Goal: Task Accomplishment & Management: Manage account settings

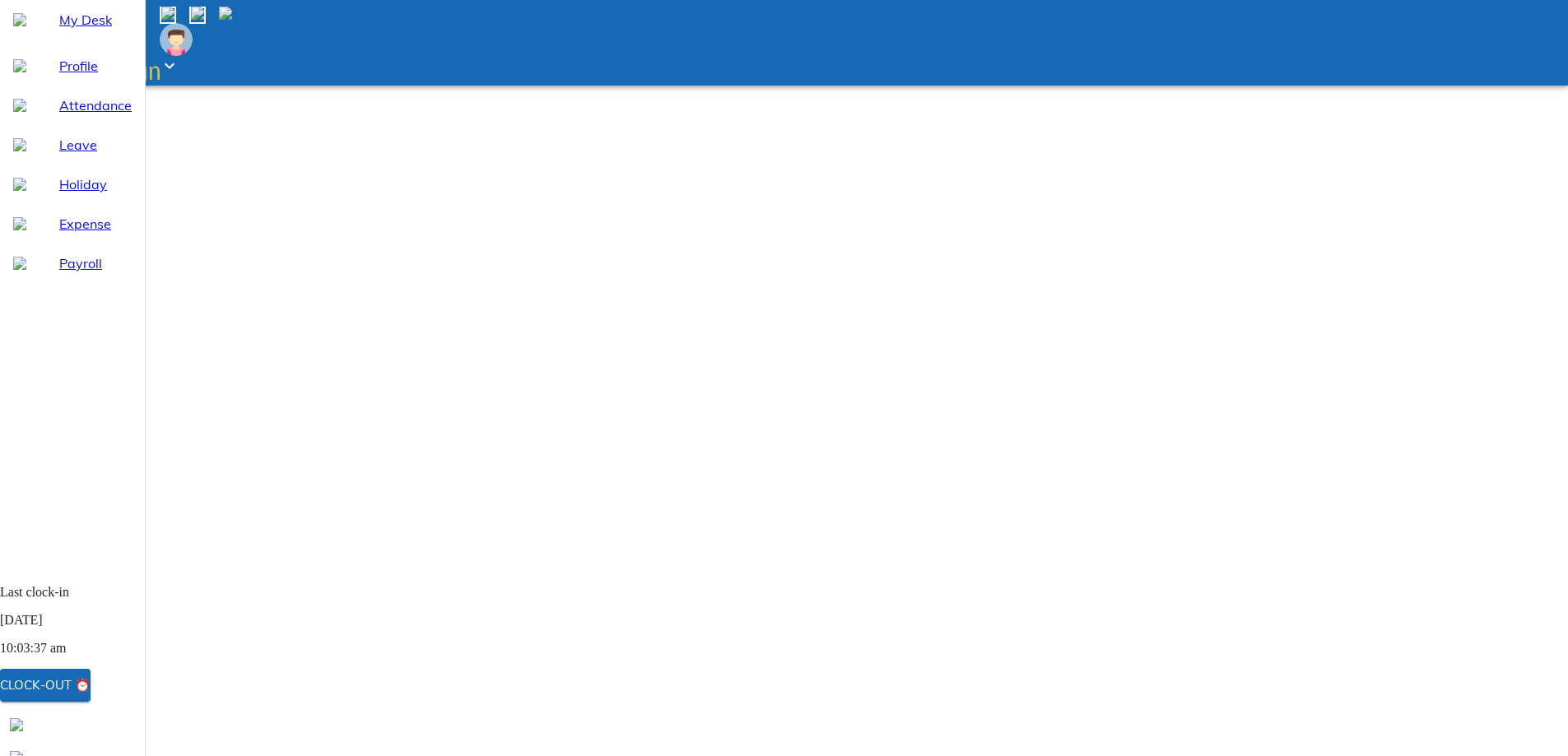
click at [77, 115] on span "Attendance" at bounding box center [95, 104] width 72 height 19
select select "9"
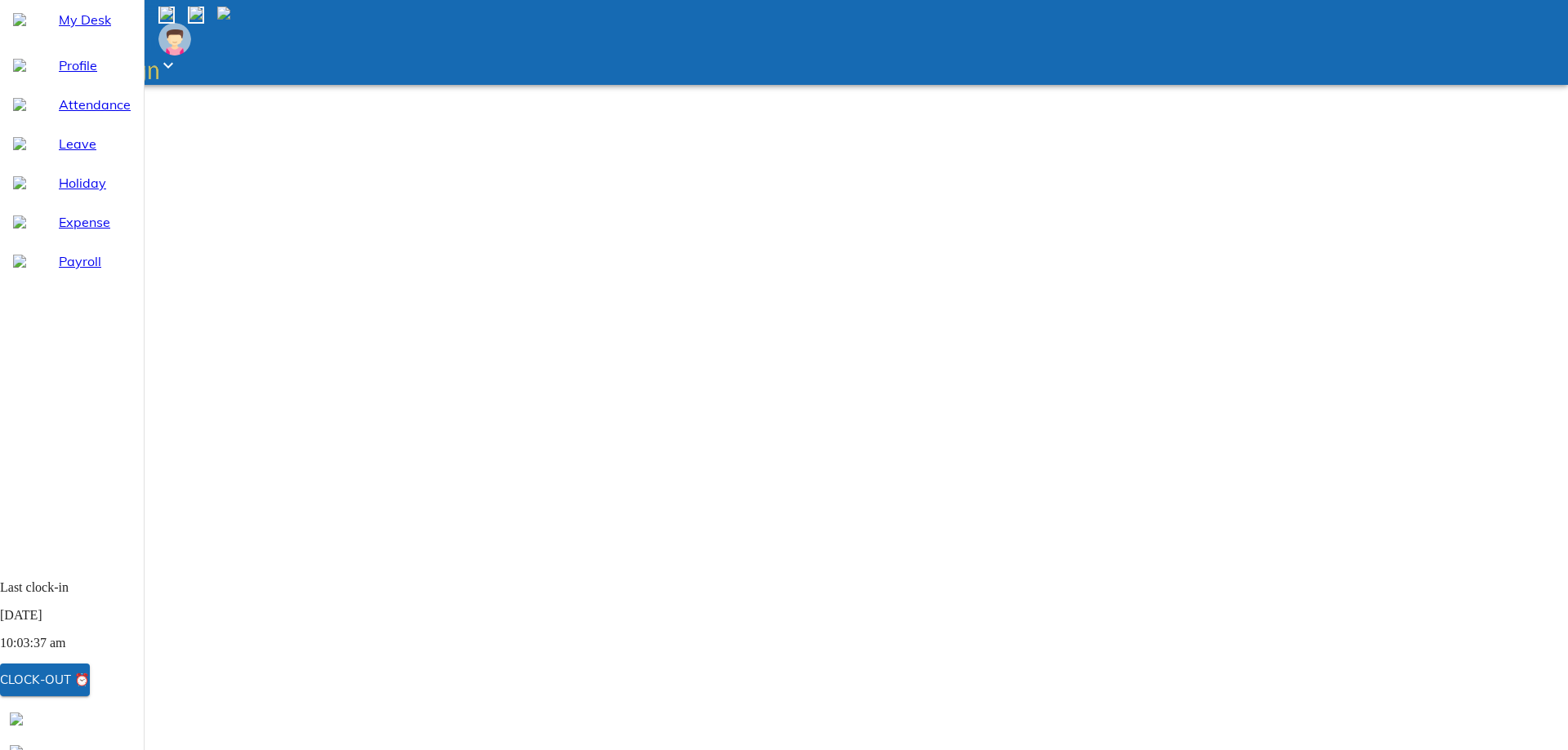
type input "[DATE]"
type input "2"
type input "9"
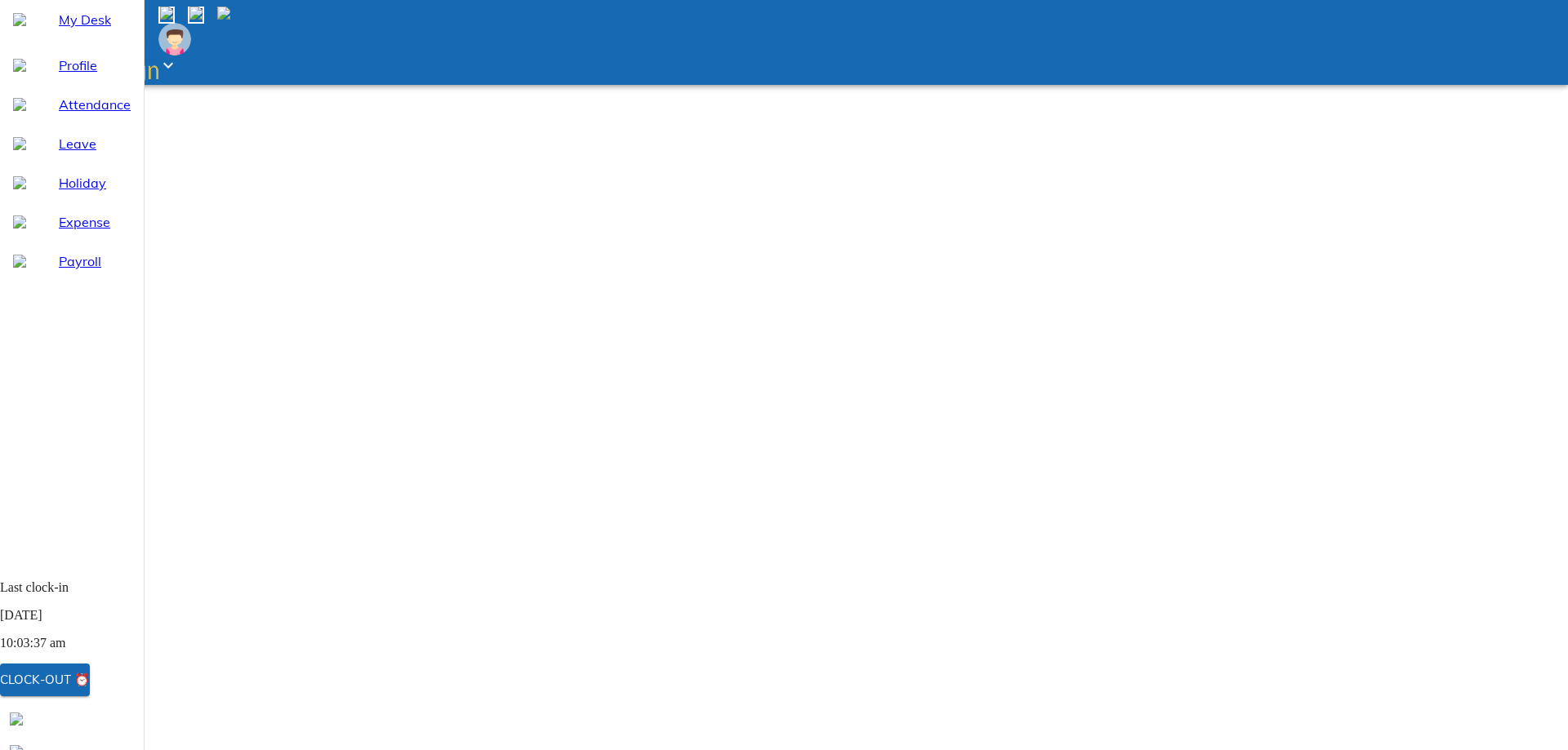
type input "2025"
type input "[DATE]"
type input "3"
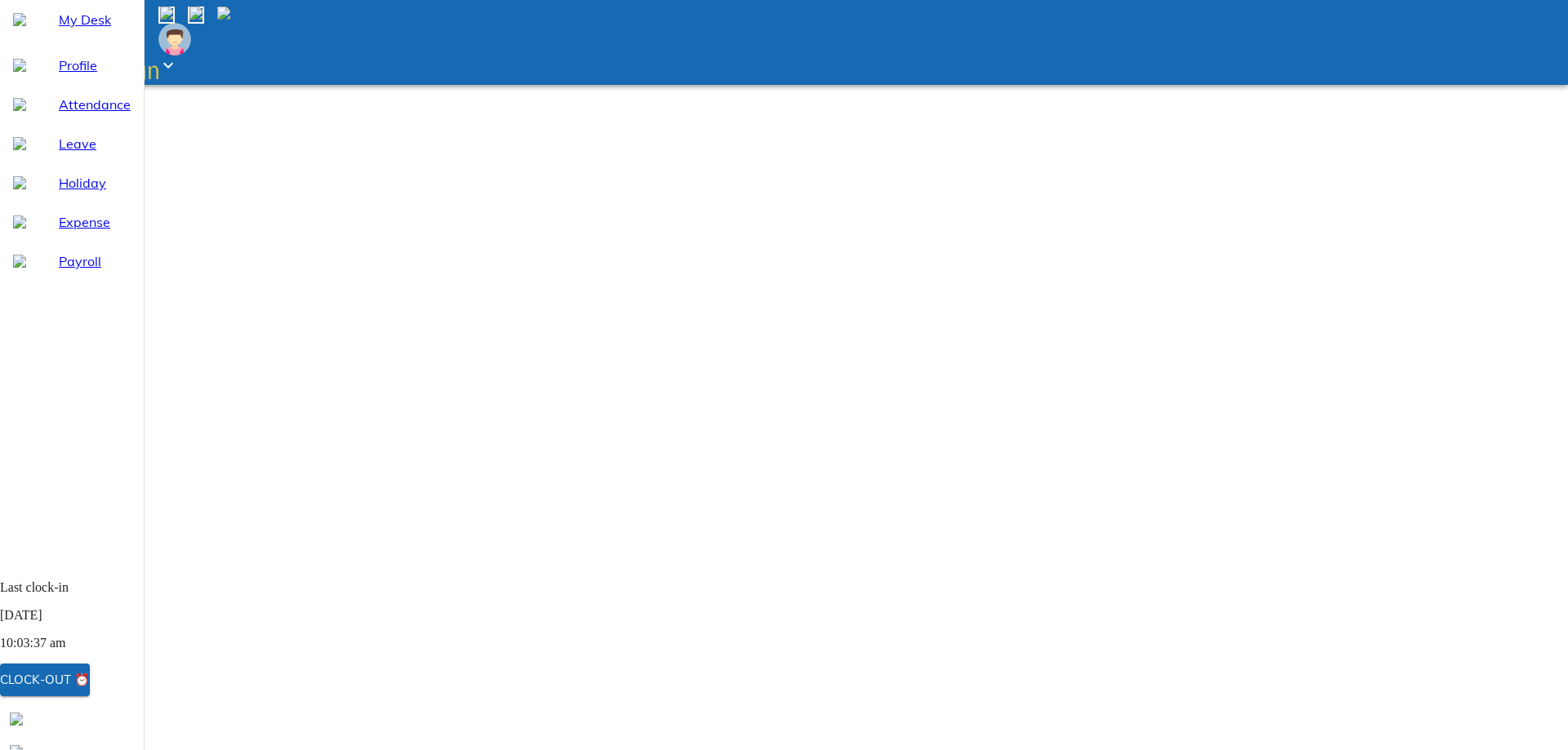
type input "[DATE]"
type input "3"
type input "9"
type input "2025"
type textarea "x"
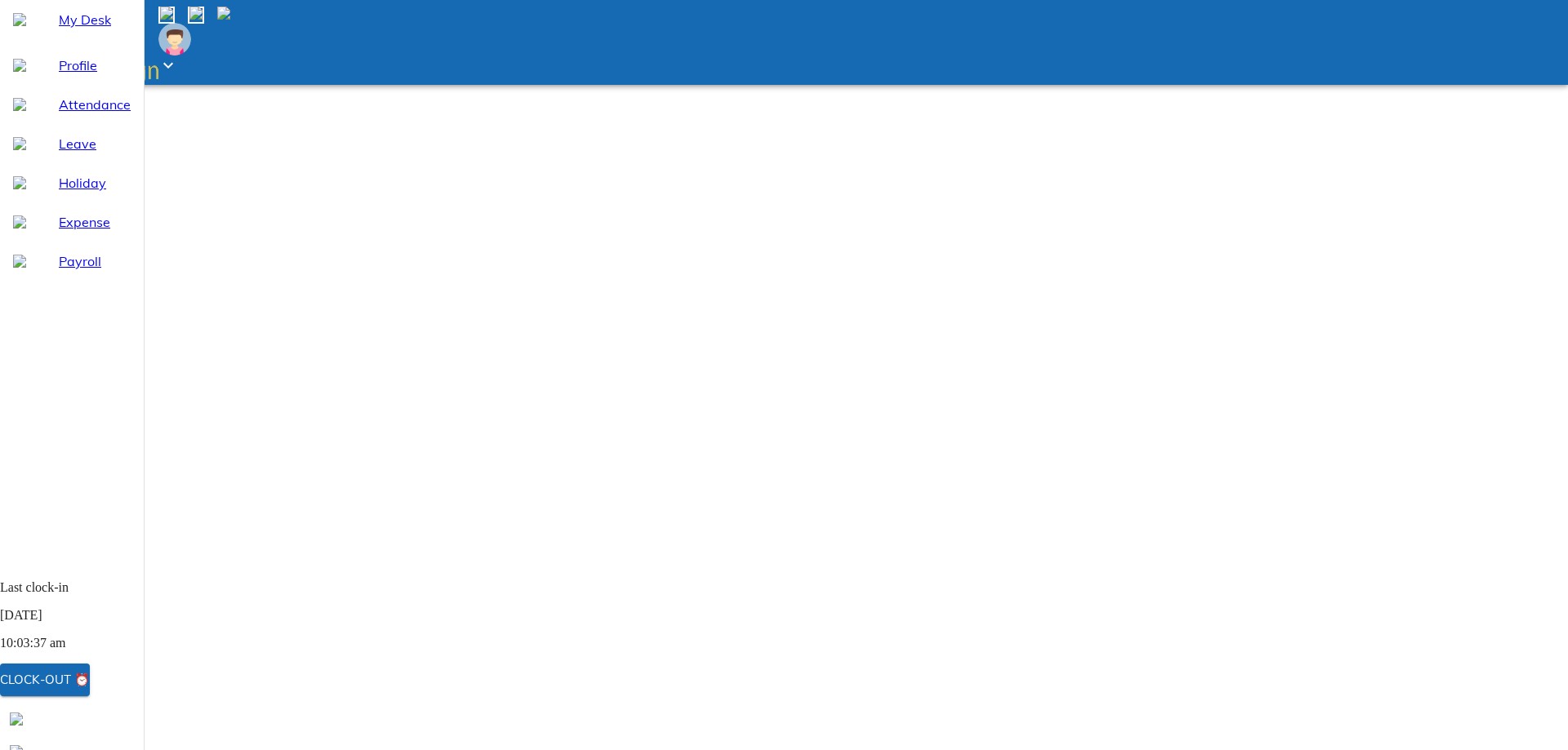
type input "22:18"
type textarea "x"
type input "20:18"
type textarea "x"
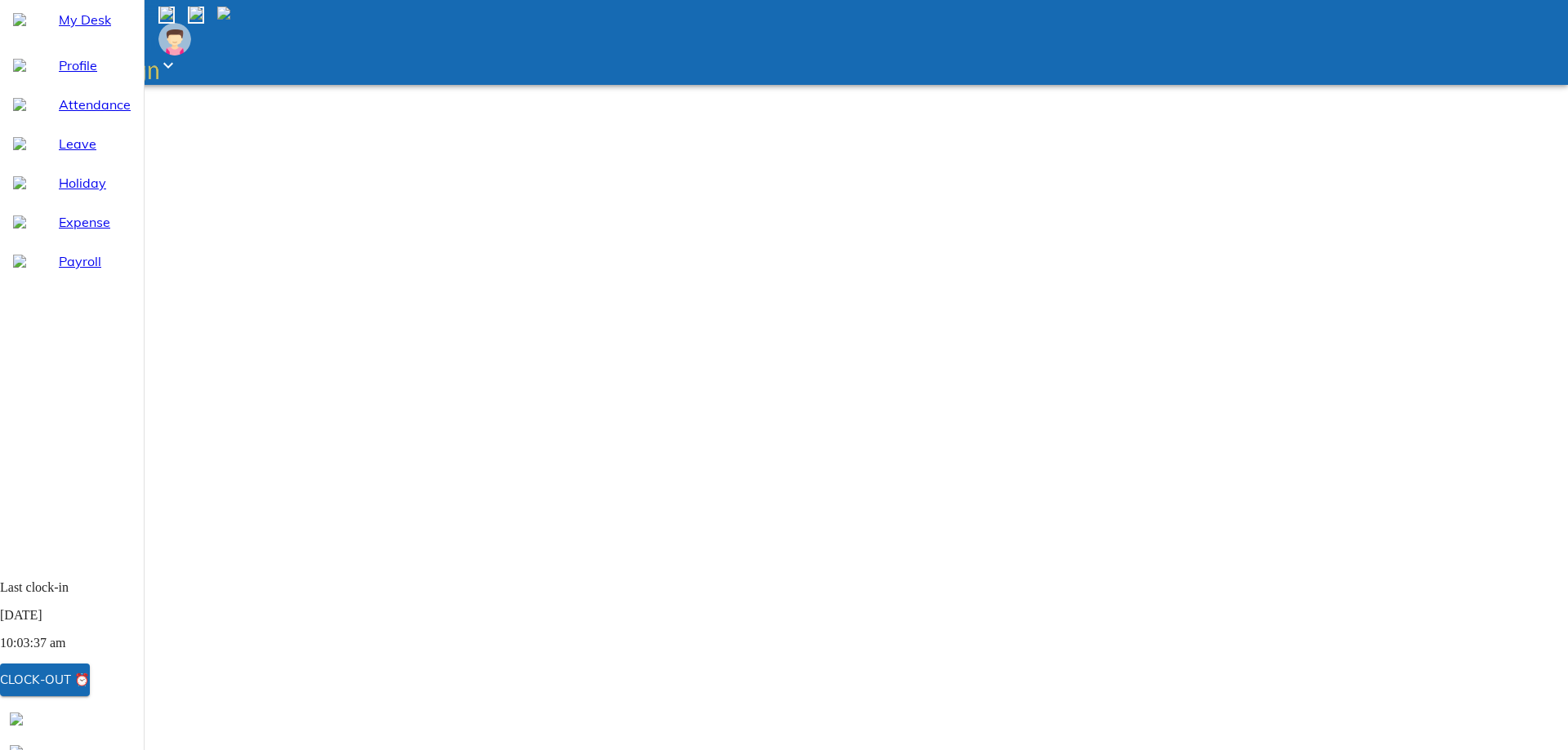
type input "20:36"
type textarea "x"
type input "20:36"
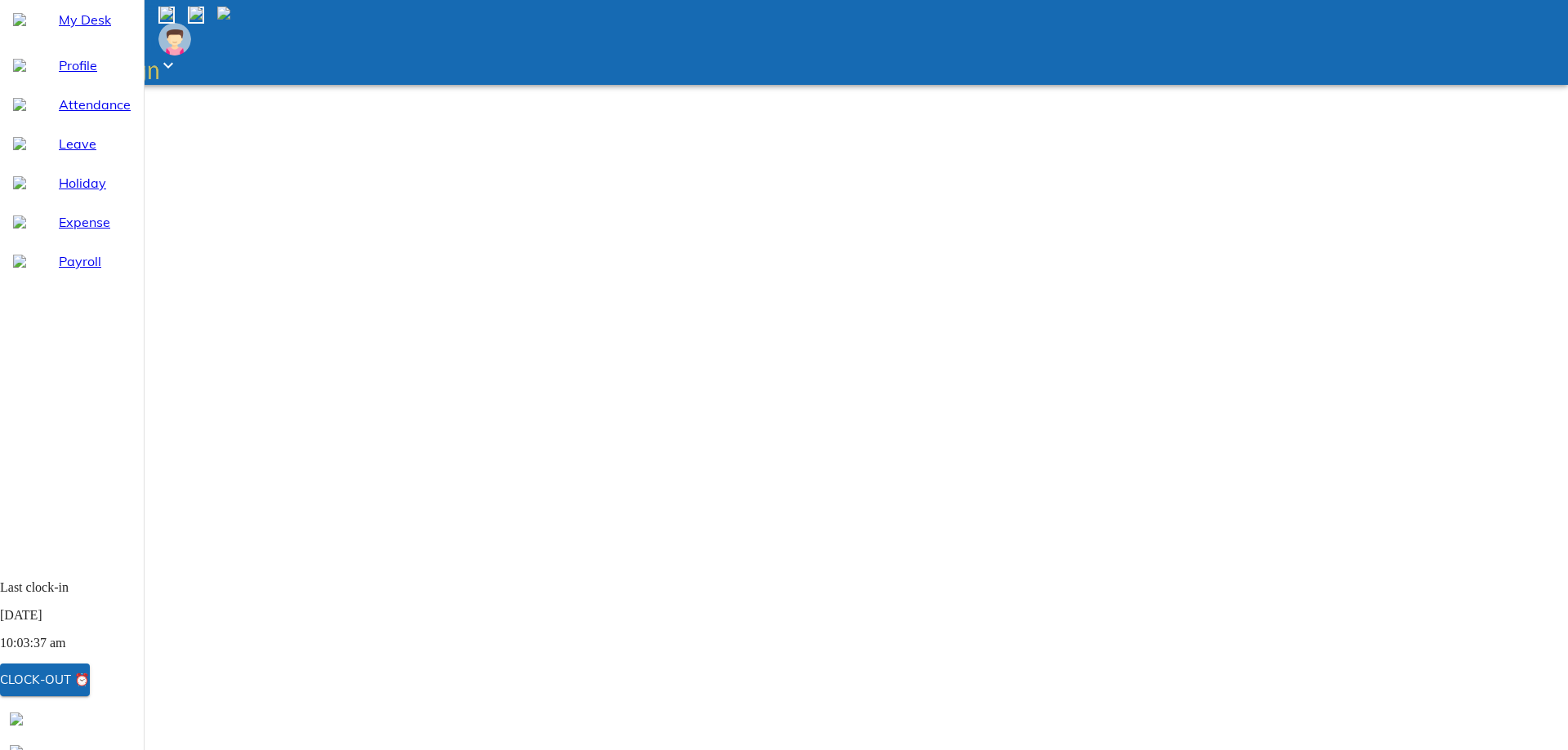
type textarea "x"
type textarea "l"
type textarea "x"
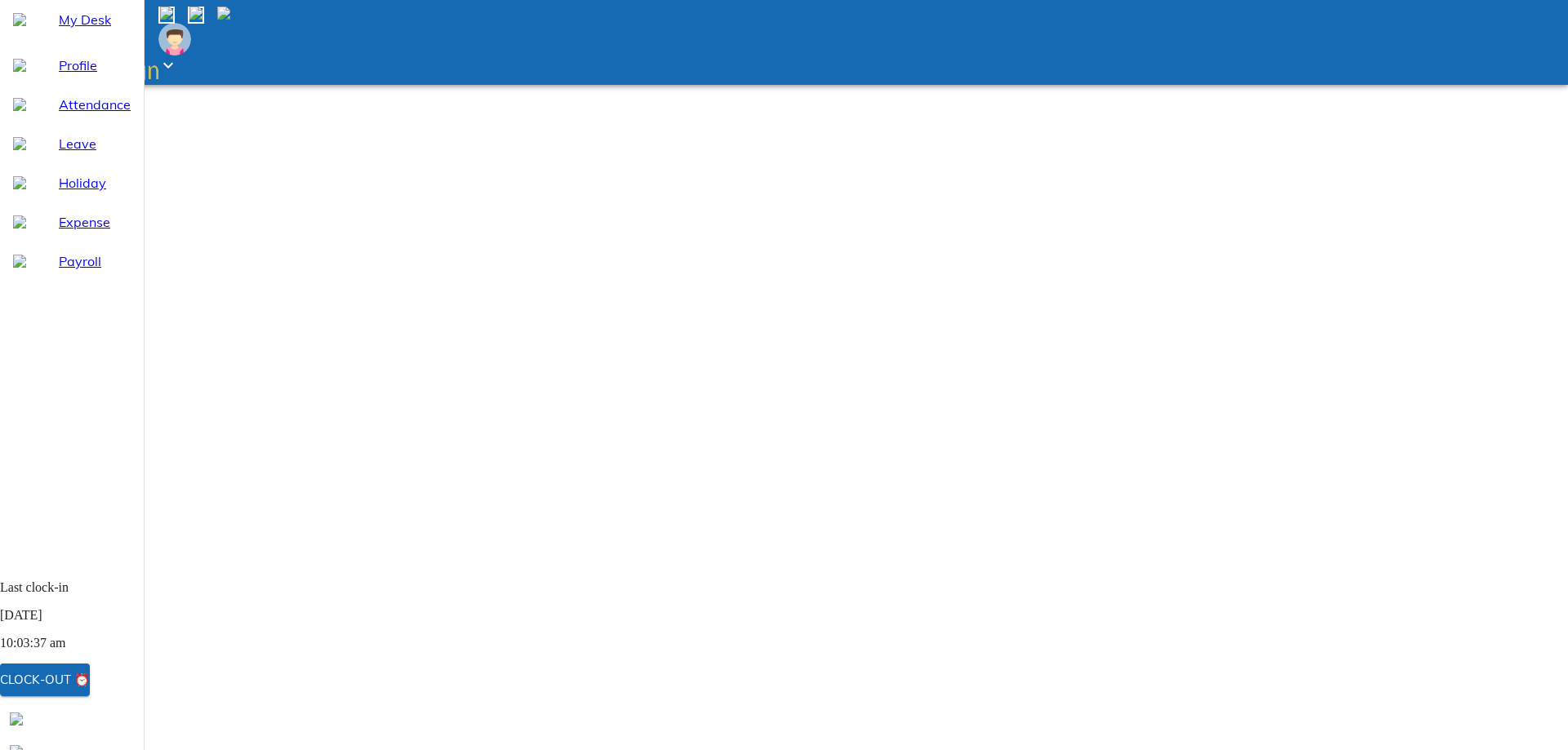
type textarea "lo"
type textarea "x"
type textarea "log"
type textarea "x"
type textarea "logi"
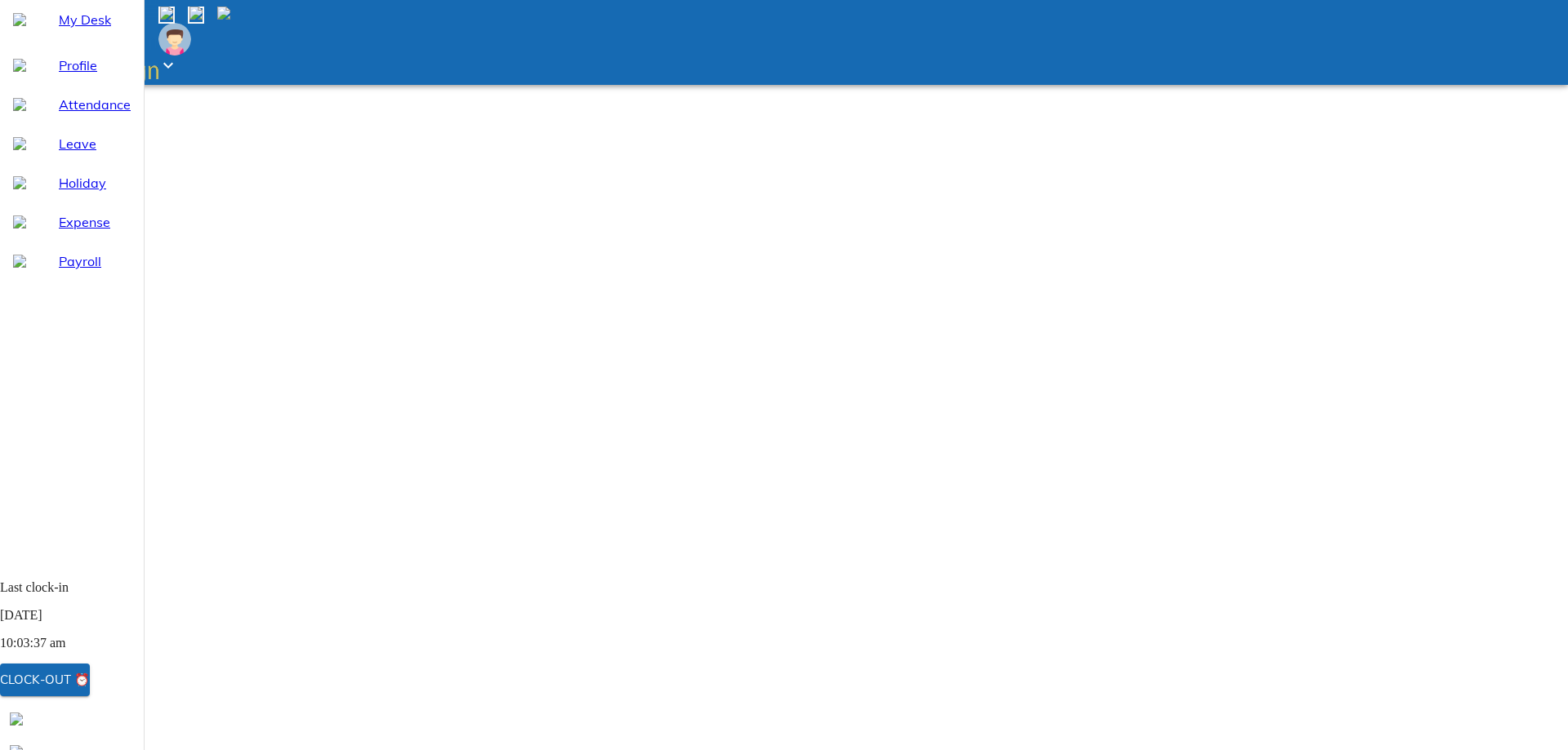
type textarea "x"
type textarea "login"
type textarea "x"
type textarea "login"
type textarea "x"
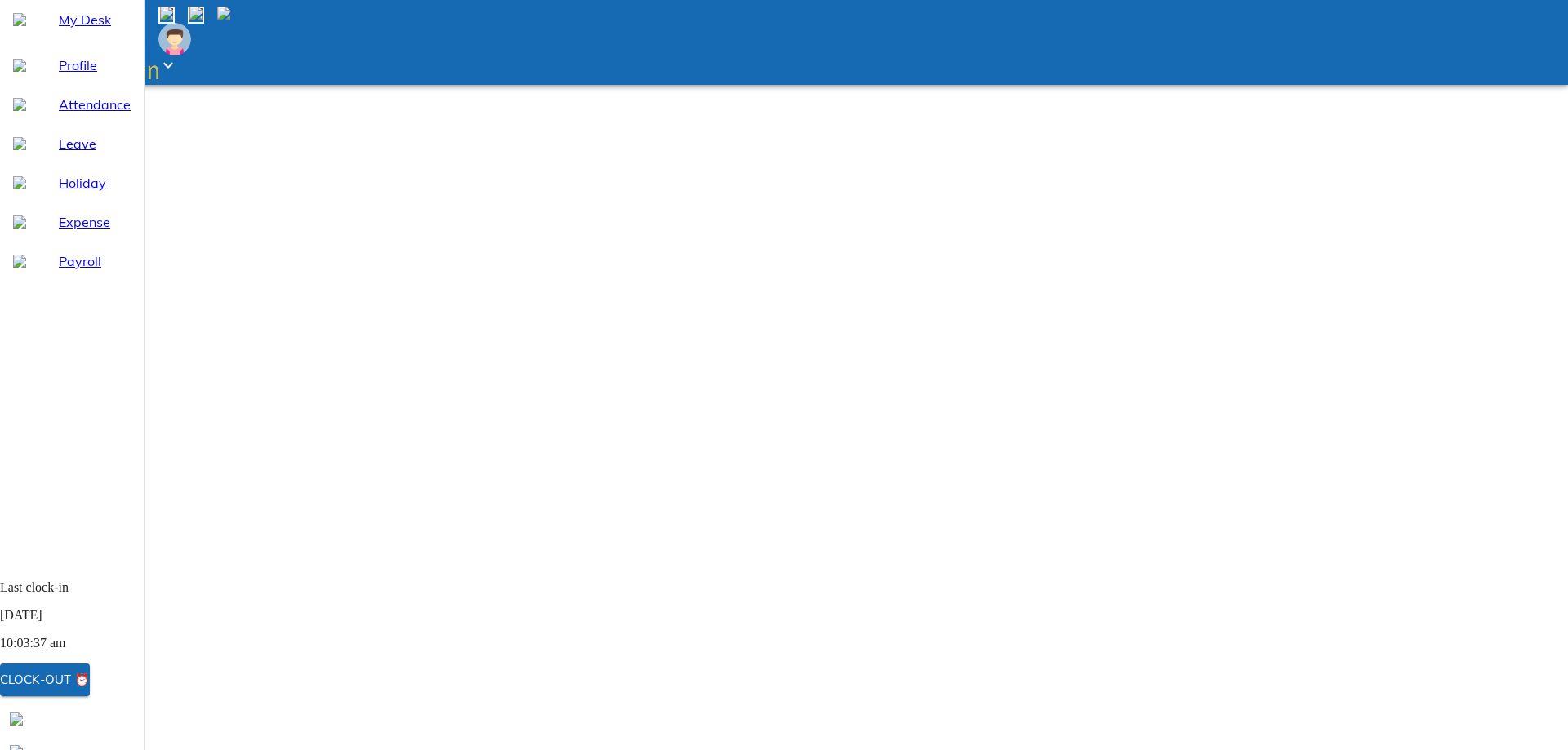
type textarea "login i"
type textarea "x"
type textarea "login in"
type textarea "x"
type textarea "login in"
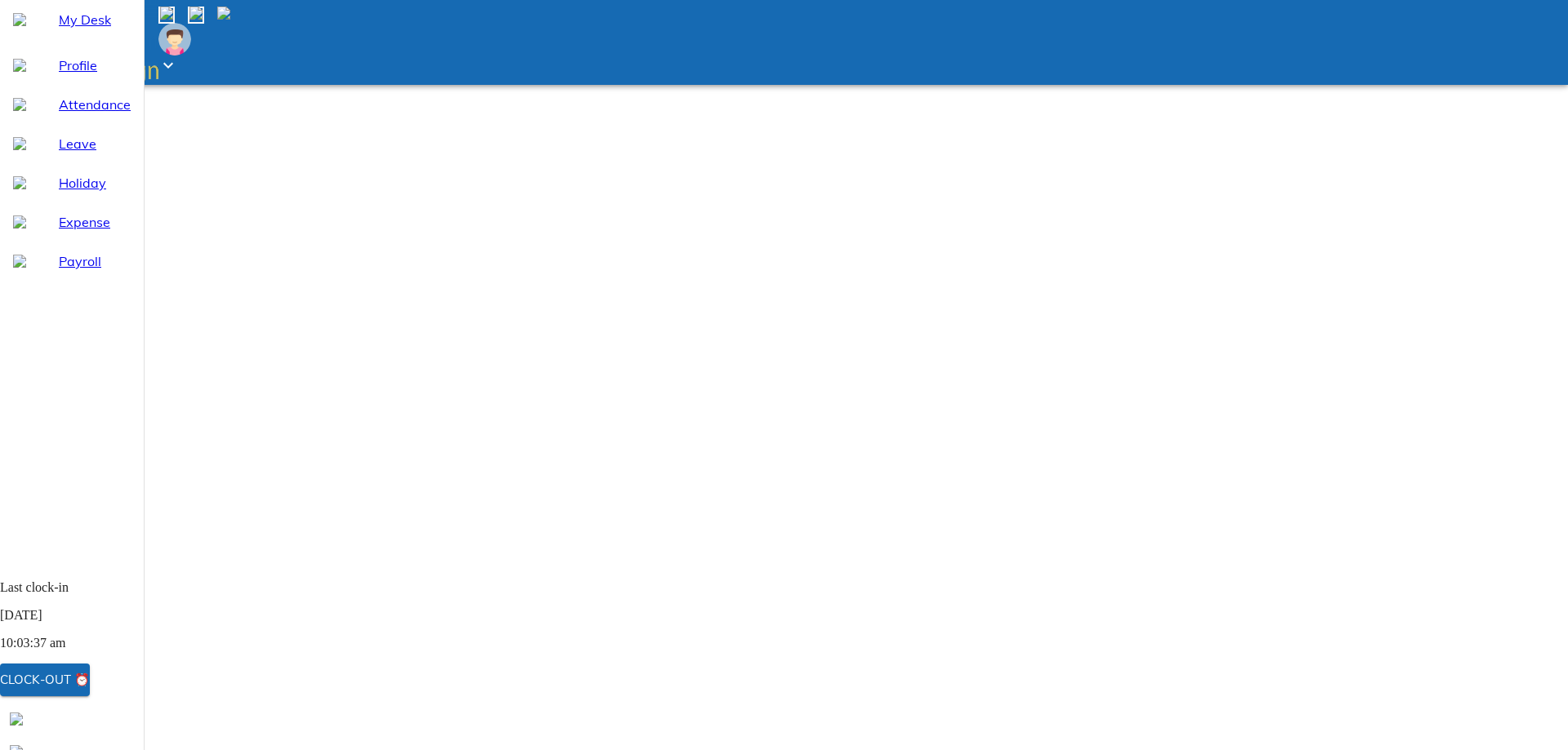
type textarea "x"
type textarea "login in i"
type textarea "x"
type textarea "login in is"
type textarea "x"
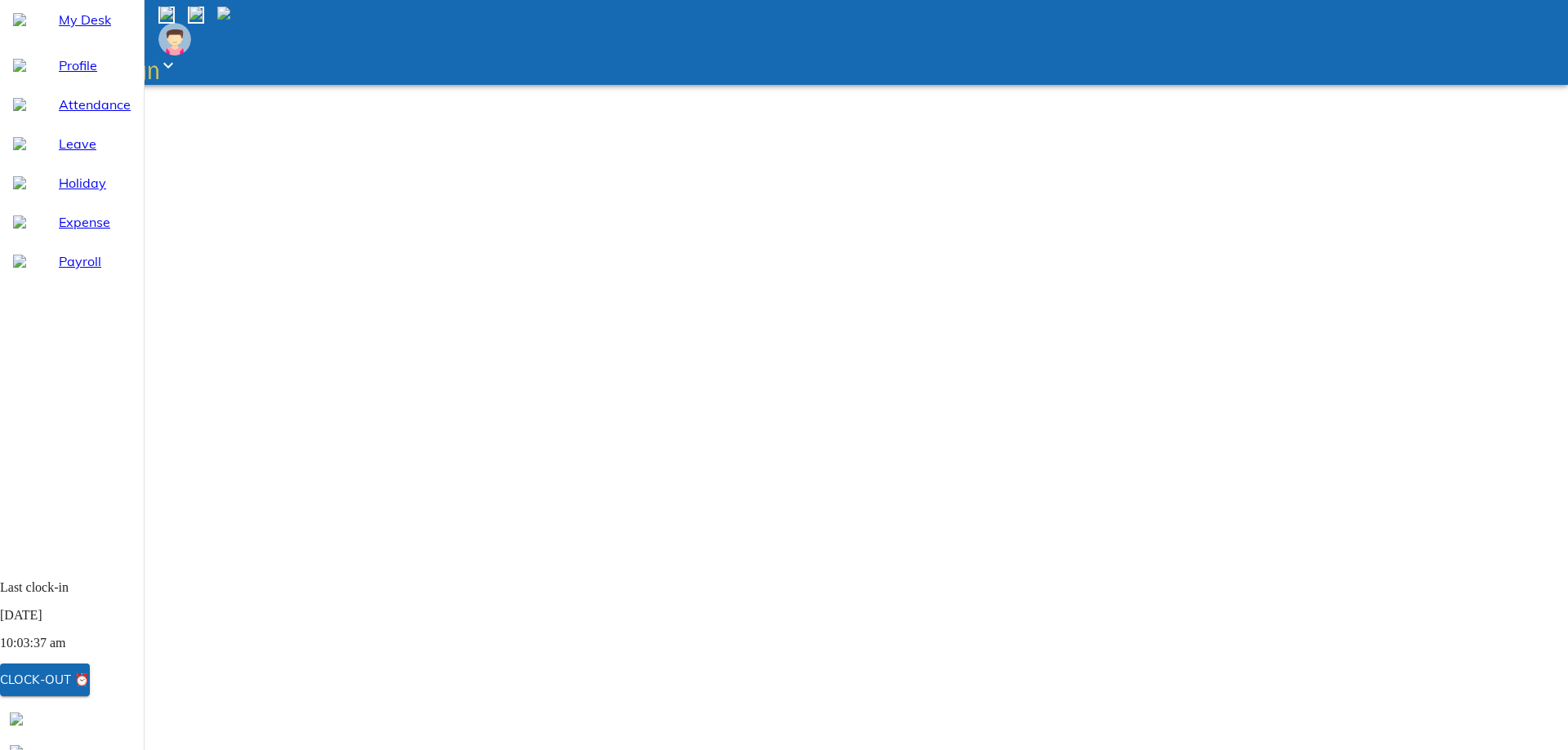
type textarea "login in [GEOGRAPHIC_DATA]"
type textarea "x"
type textarea "login in issu"
type textarea "x"
type textarea "login in issue"
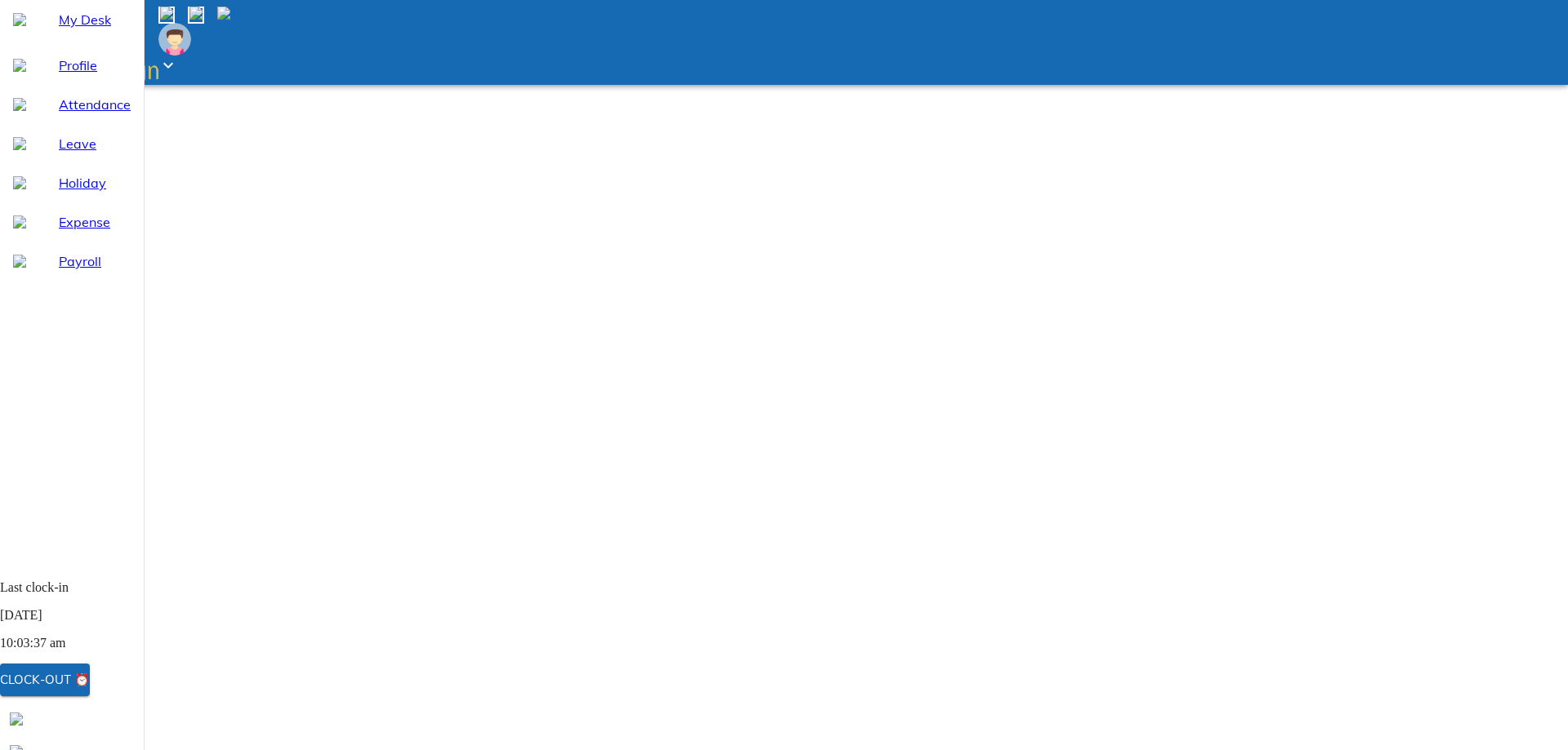
type textarea "x"
type textarea "login in issue"
type textarea "x"
type textarea "login in issue"
type textarea "x"
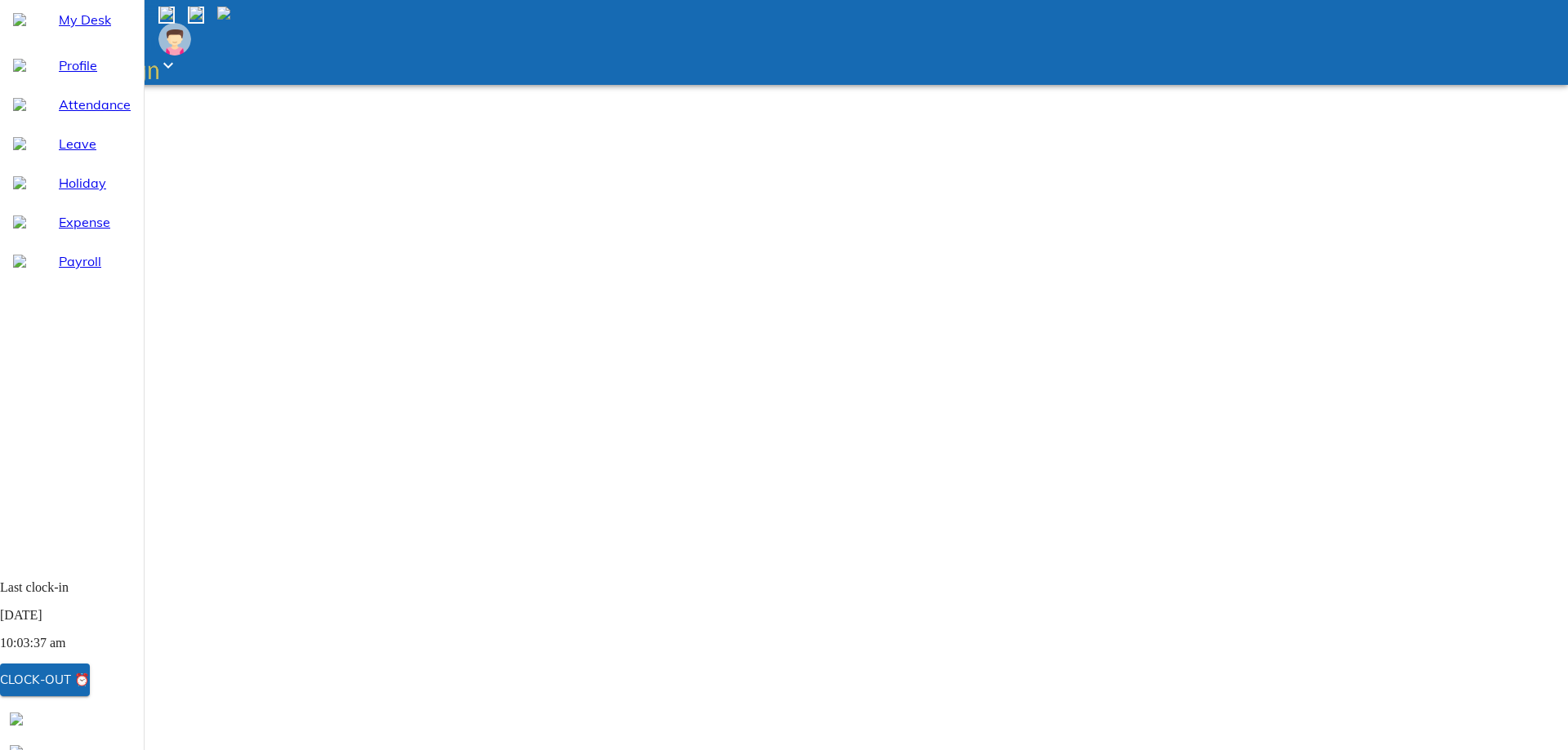
type textarea "login in issu"
type textarea "x"
type textarea "login i"
type textarea "x"
type textarea "logi"
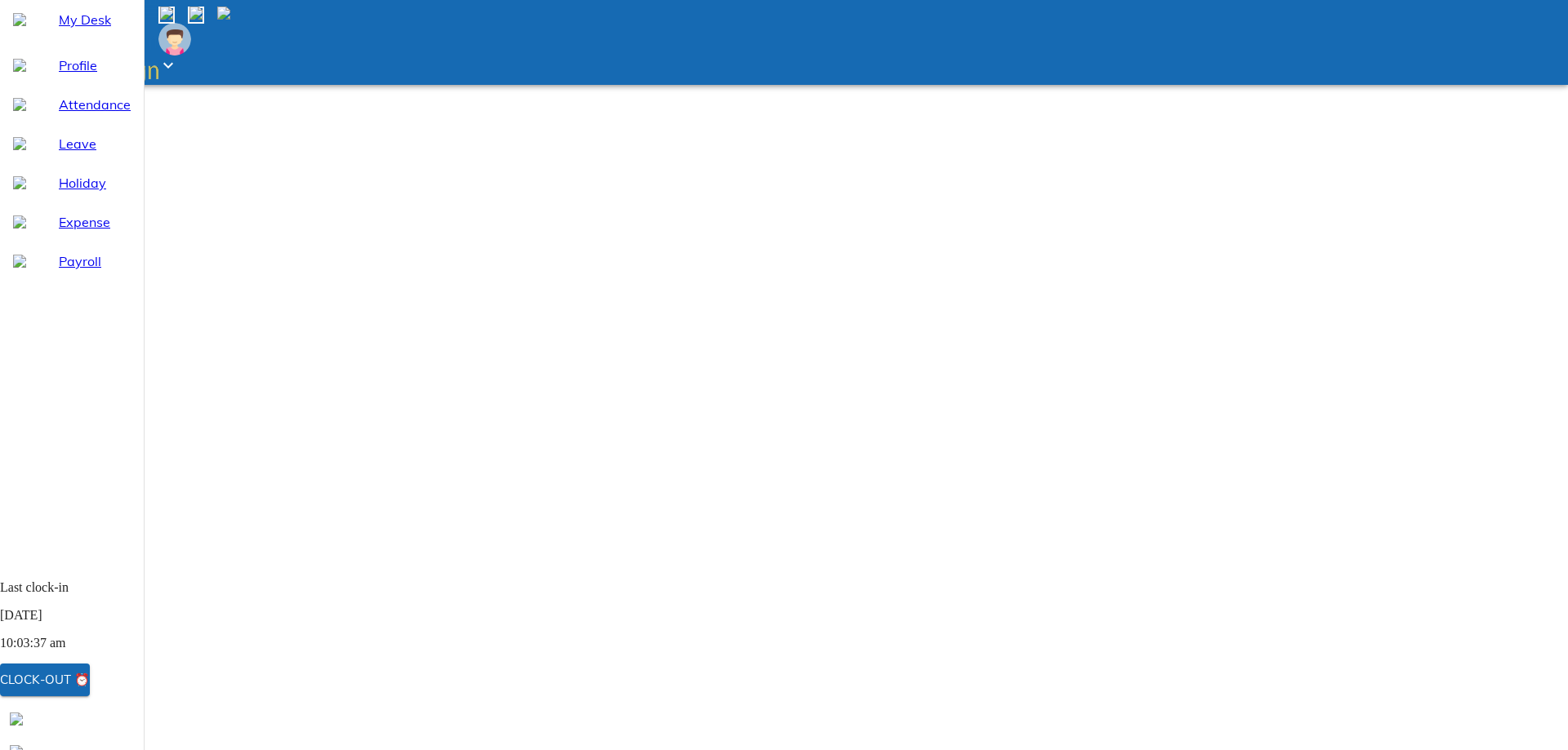
type textarea "x"
type textarea "log"
type textarea "x"
type textarea "lo"
type textarea "x"
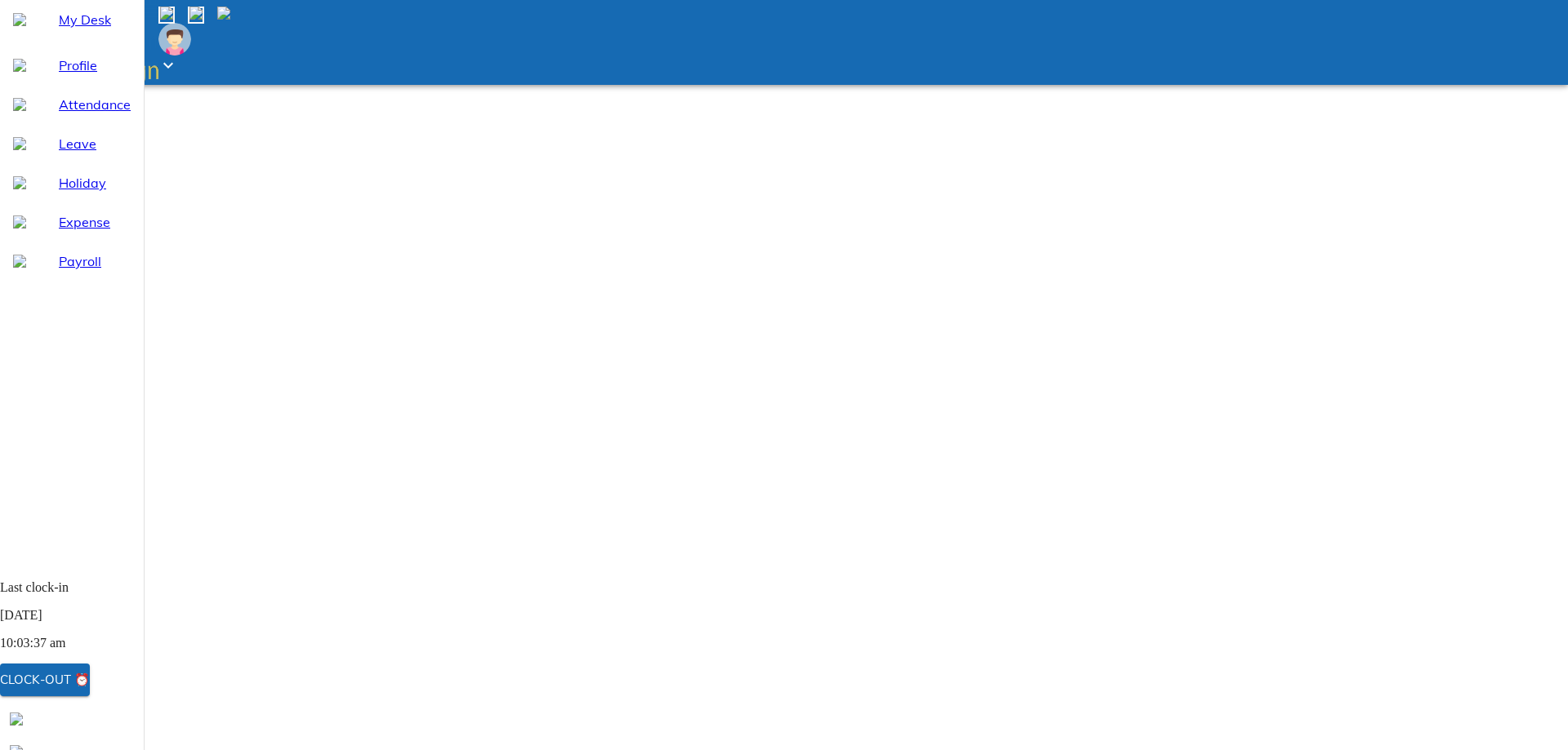
type textarea "l"
type textarea "x"
type textarea "f"
type textarea "x"
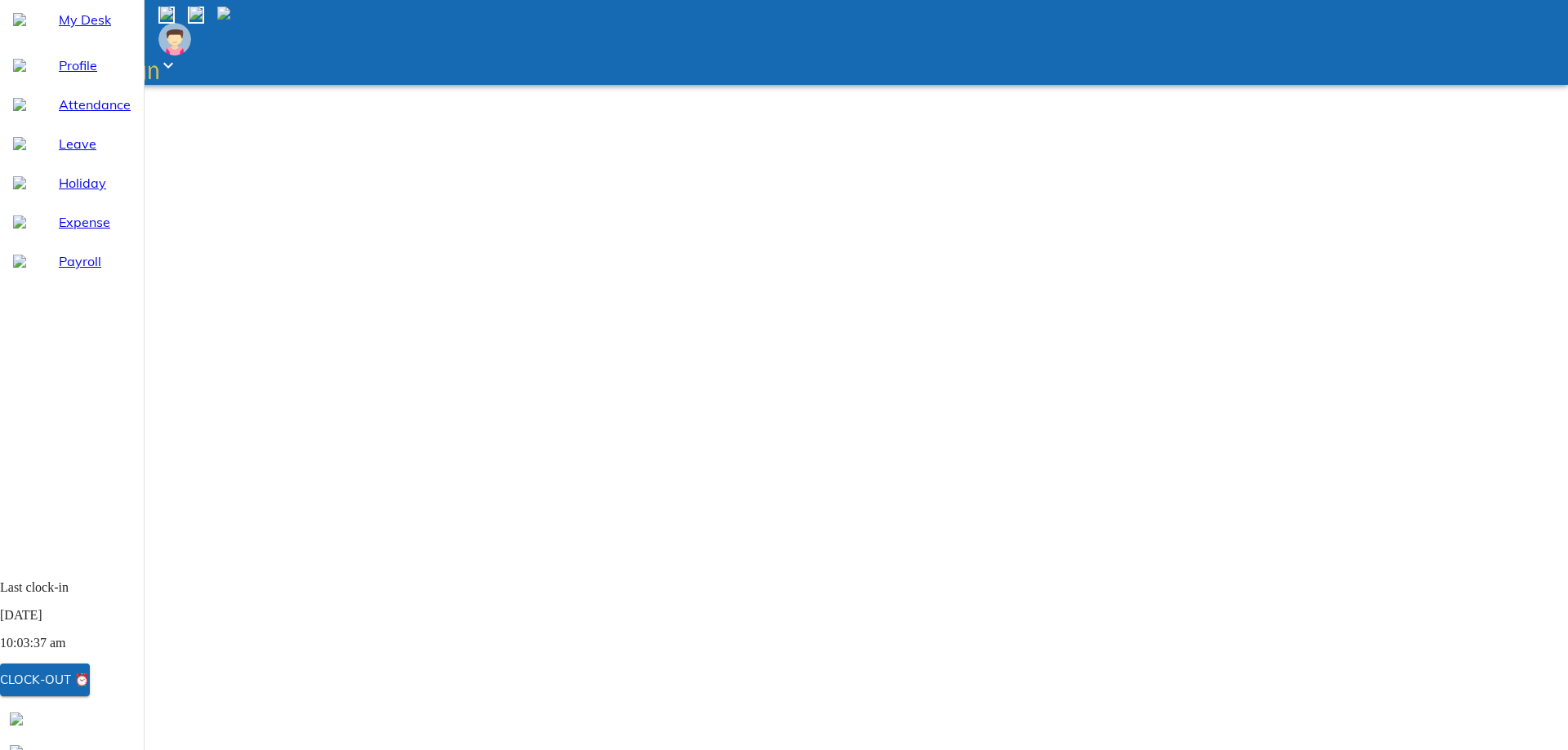
type textarea "fo"
type textarea "x"
type textarea "for"
type textarea "x"
type textarea "forg"
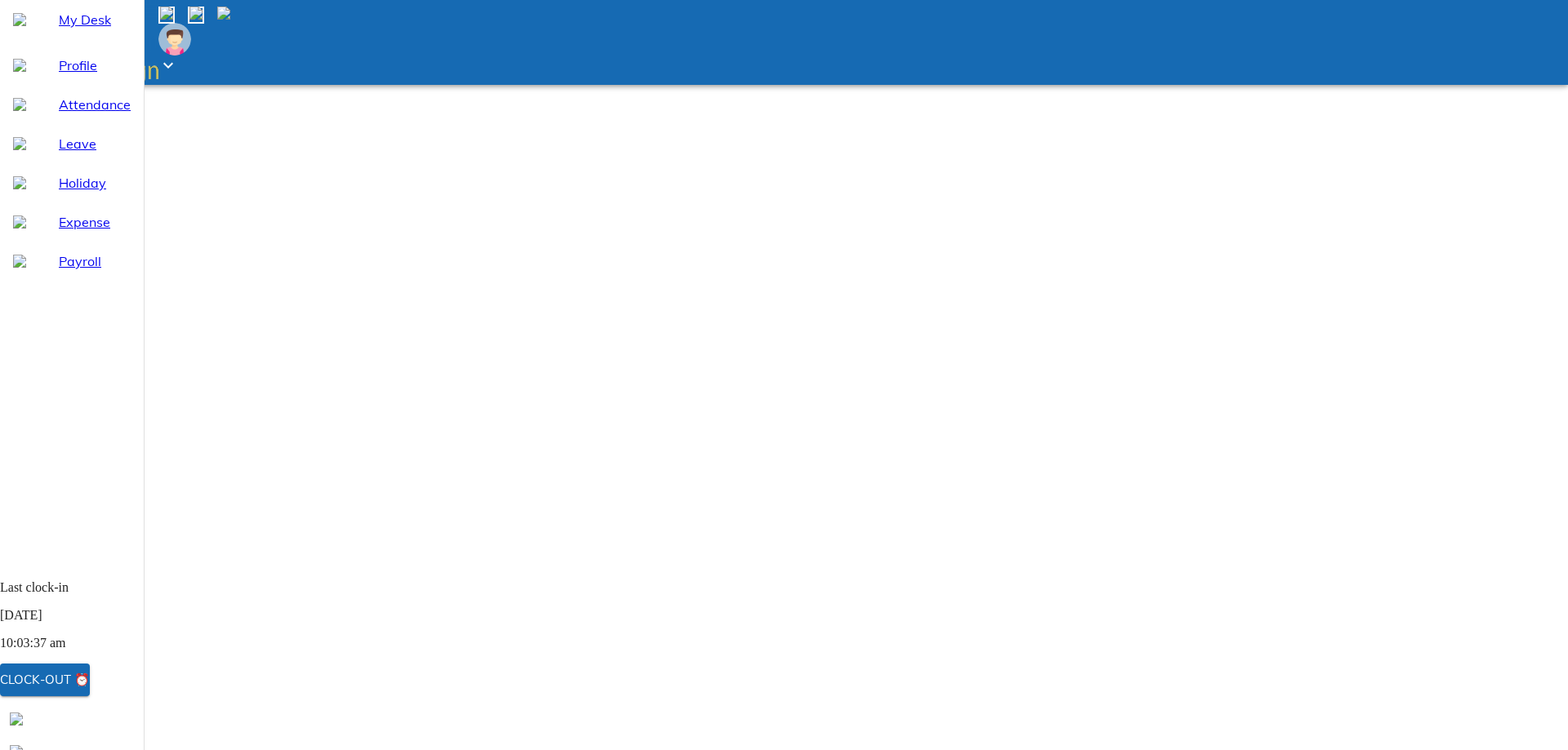
type textarea "x"
type textarea "forgo"
type textarea "x"
type textarea "forgot"
type textarea "x"
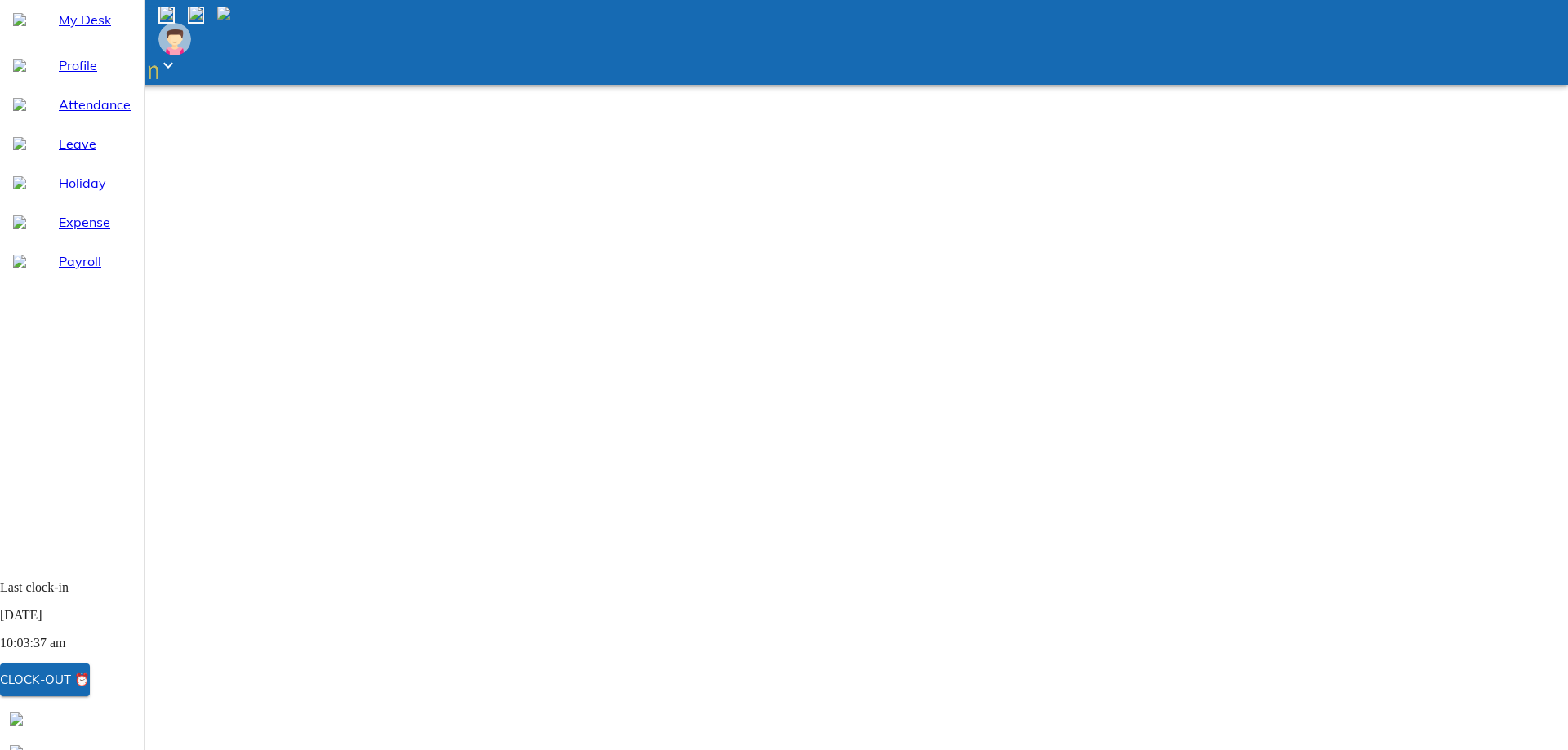
type textarea "forgot"
type textarea "x"
type textarea "forgot"
type textarea "x"
type textarea "forgo"
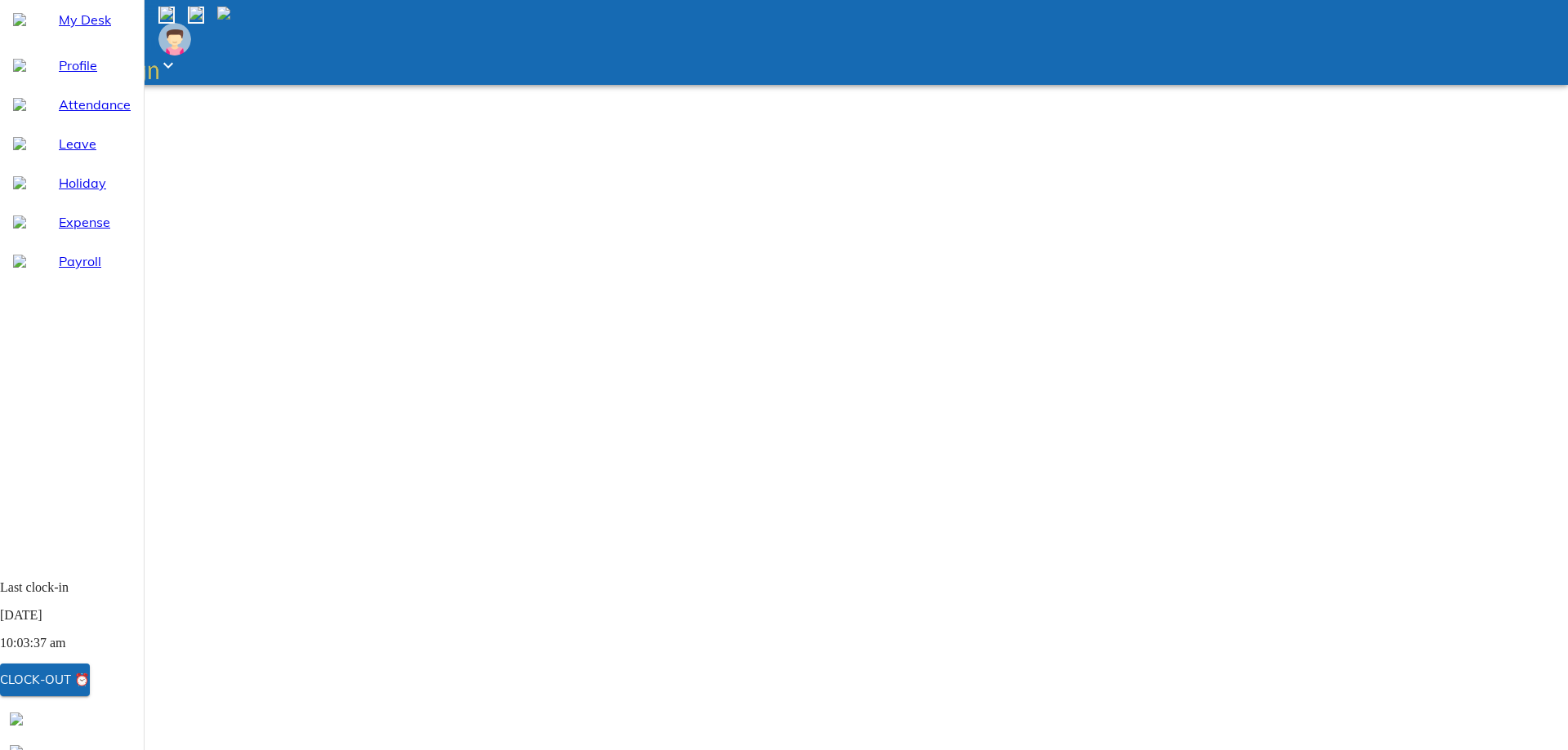
type textarea "x"
type textarea "forg"
type textarea "x"
type textarea "for"
type textarea "x"
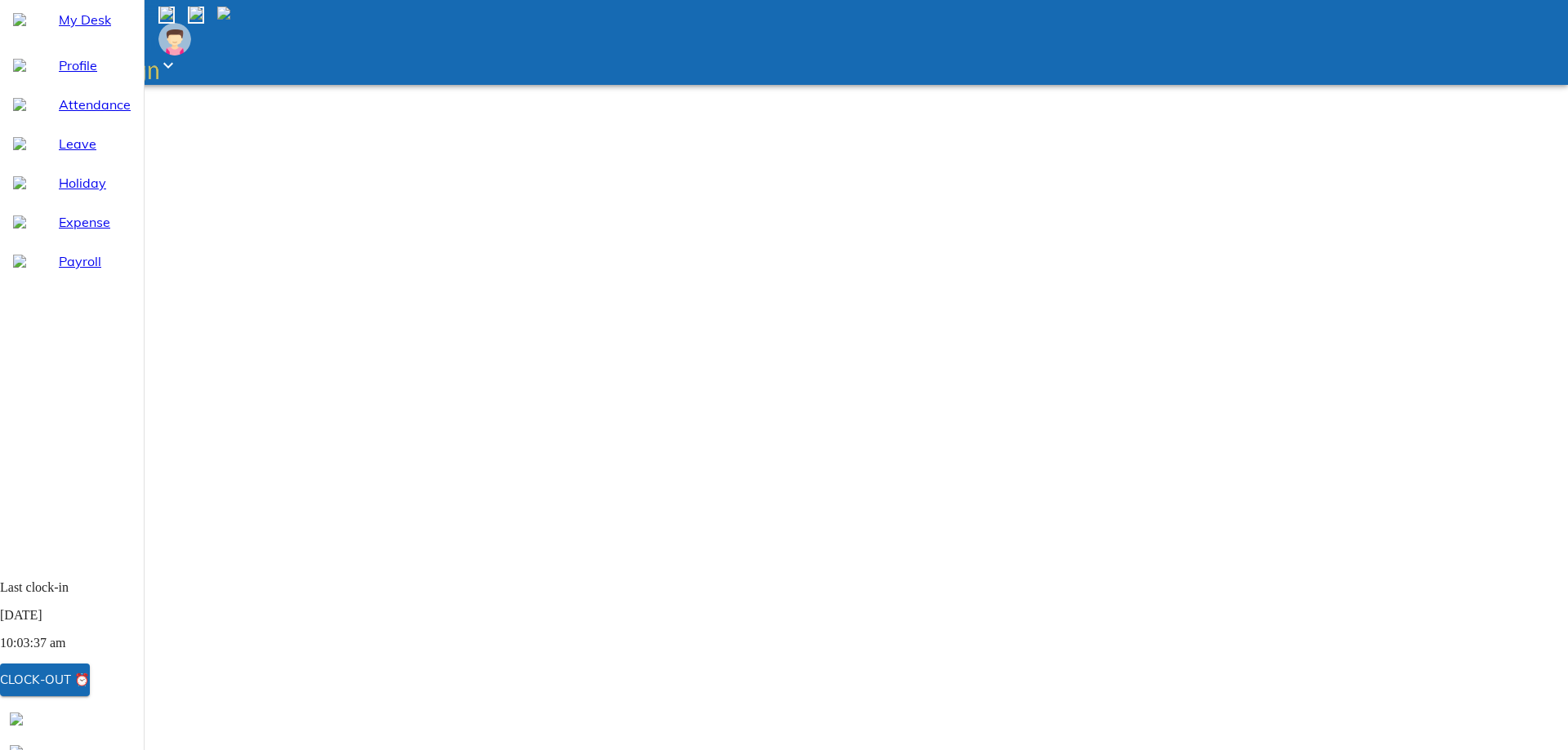
type textarea "fo"
type textarea "x"
type textarea "f"
type textarea "x"
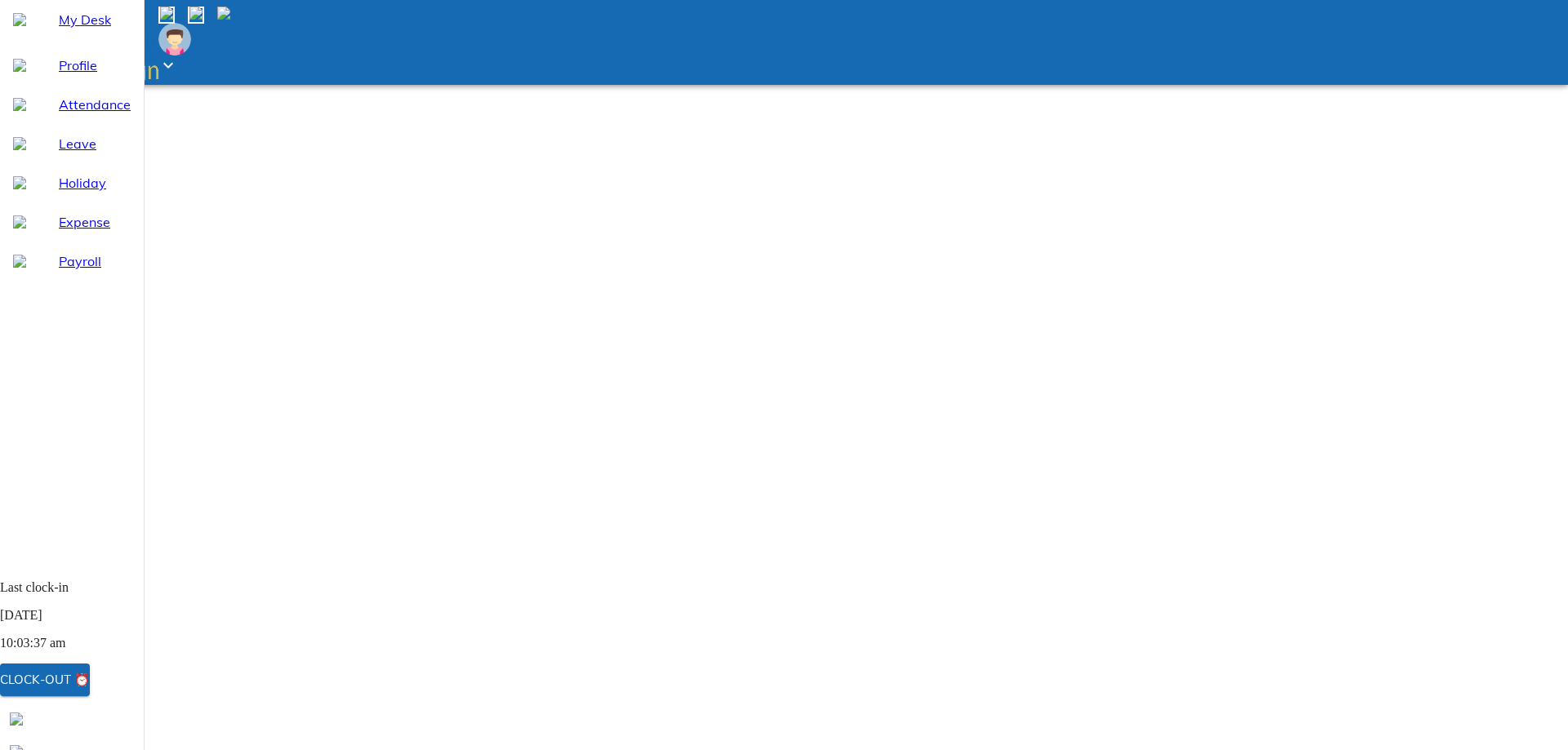
type textarea "F"
type textarea "x"
type textarea "Fo"
type textarea "x"
type textarea "For"
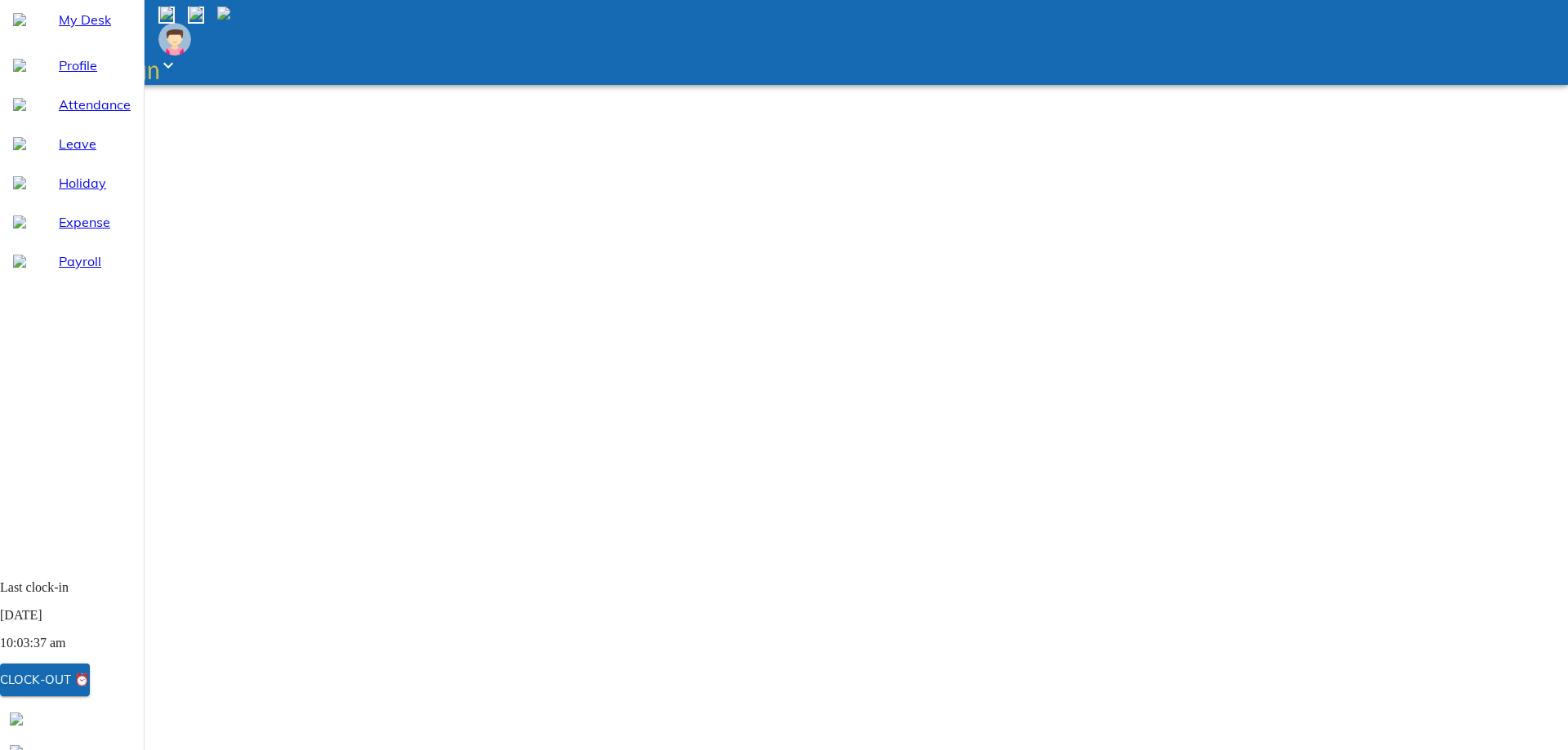
type textarea "x"
type textarea "Fort"
type textarea "x"
type textarea "Fortg"
type textarea "x"
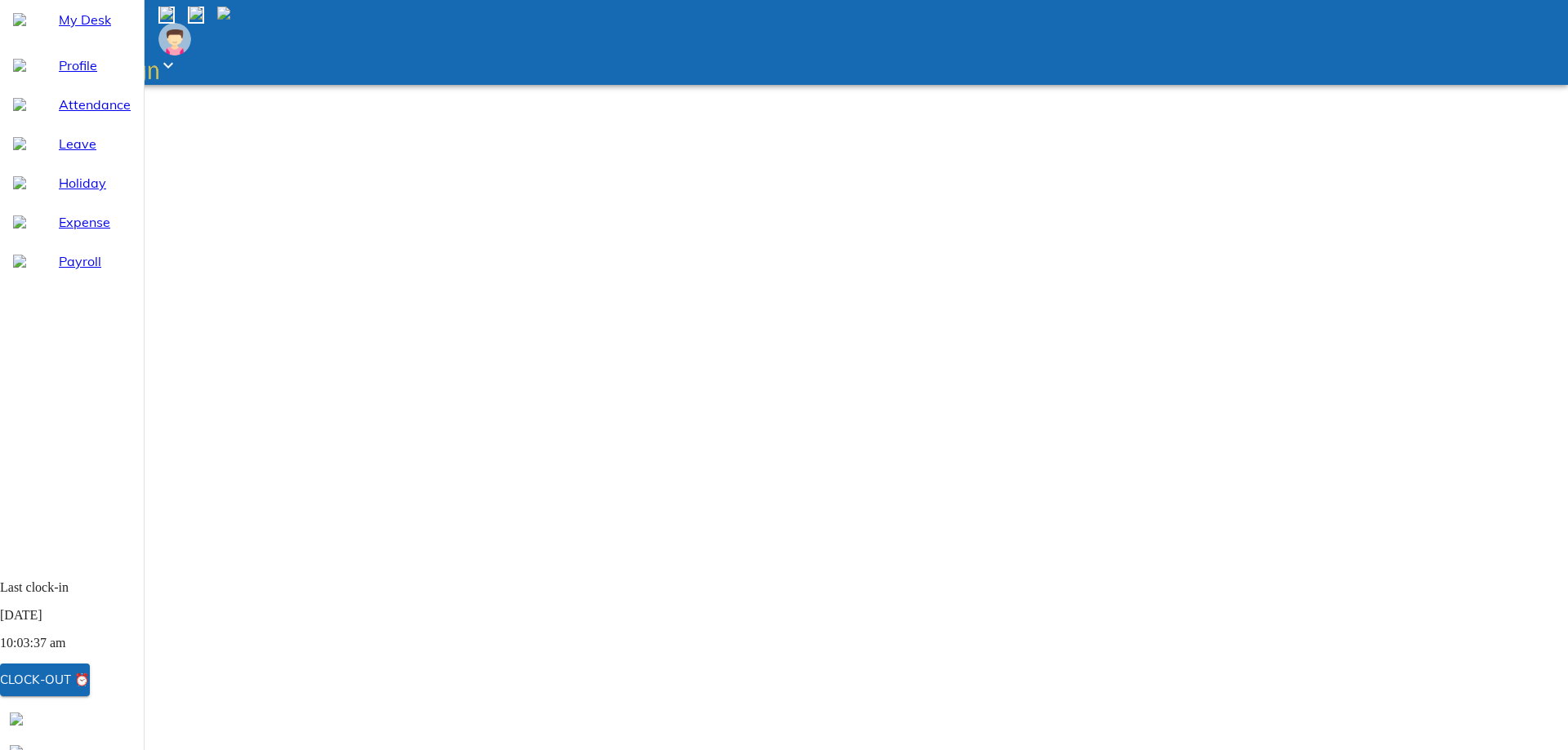
type textarea "Fortgo"
type textarea "x"
type textarea "Fortgot"
type textarea "x"
type textarea "Fortgot"
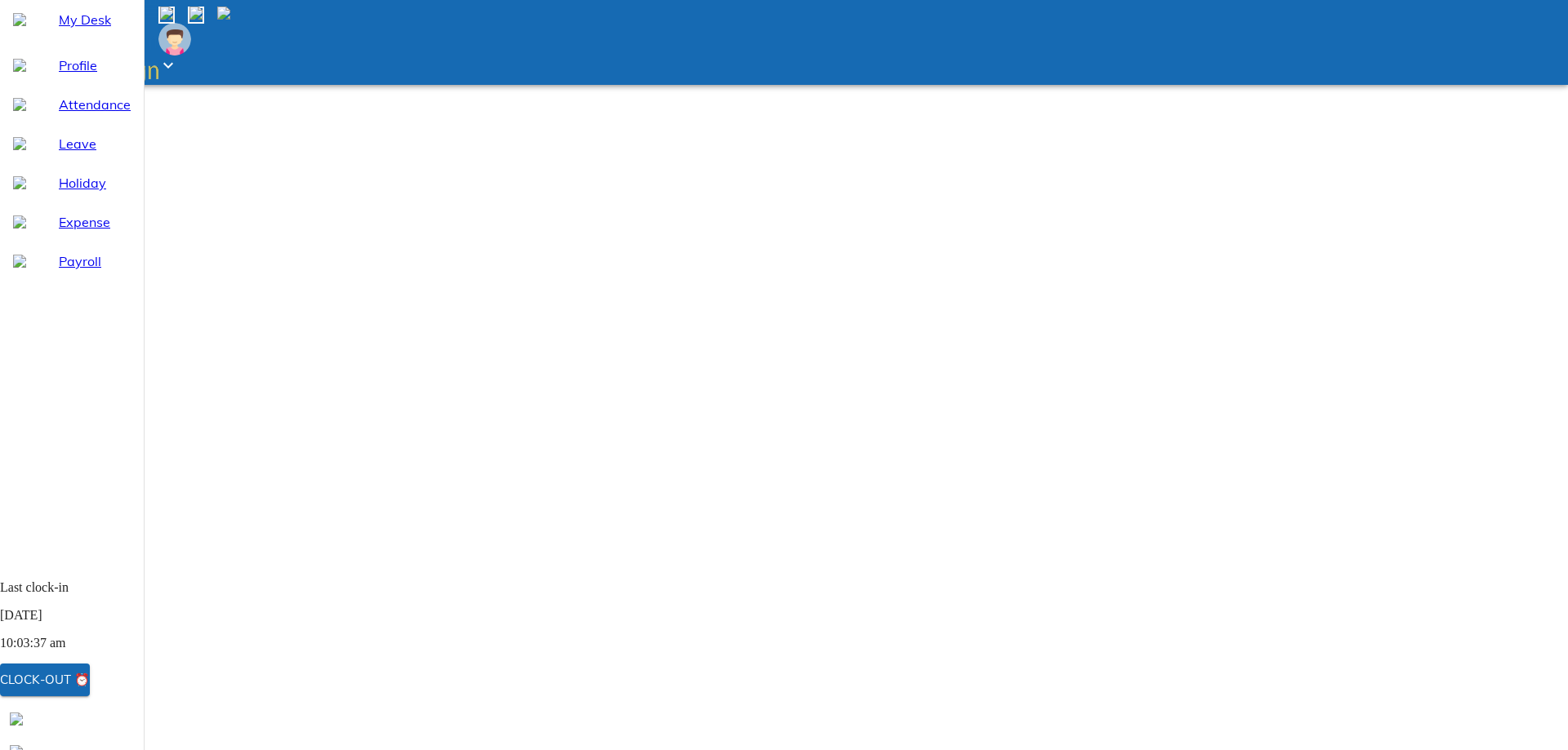
type textarea "x"
type textarea "Fortgot t"
type textarea "x"
type textarea "Fortgot to"
type textarea "x"
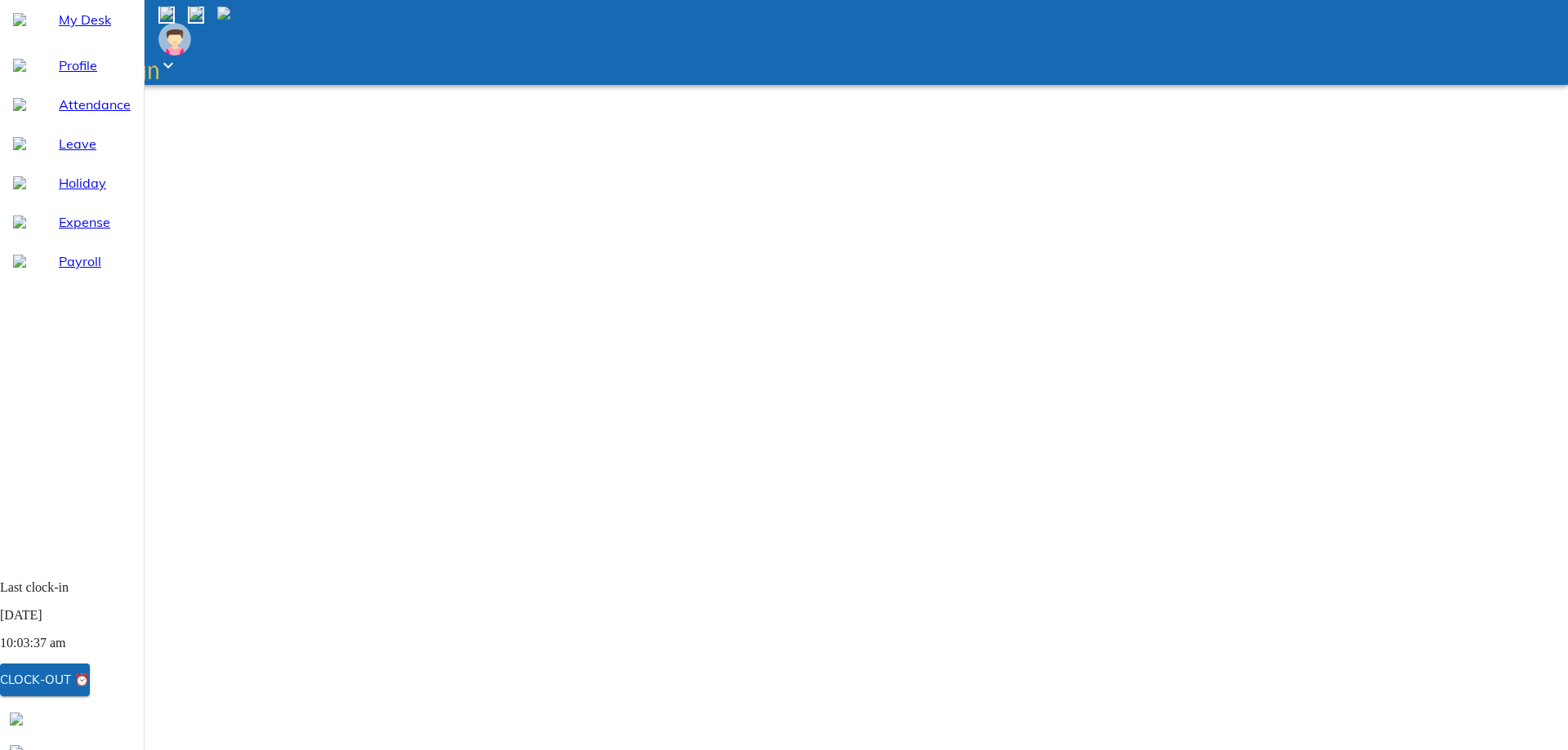
type textarea "Fortgot to"
type textarea "x"
type textarea "Fortgot to"
type textarea "x"
type textarea "Fortgot t"
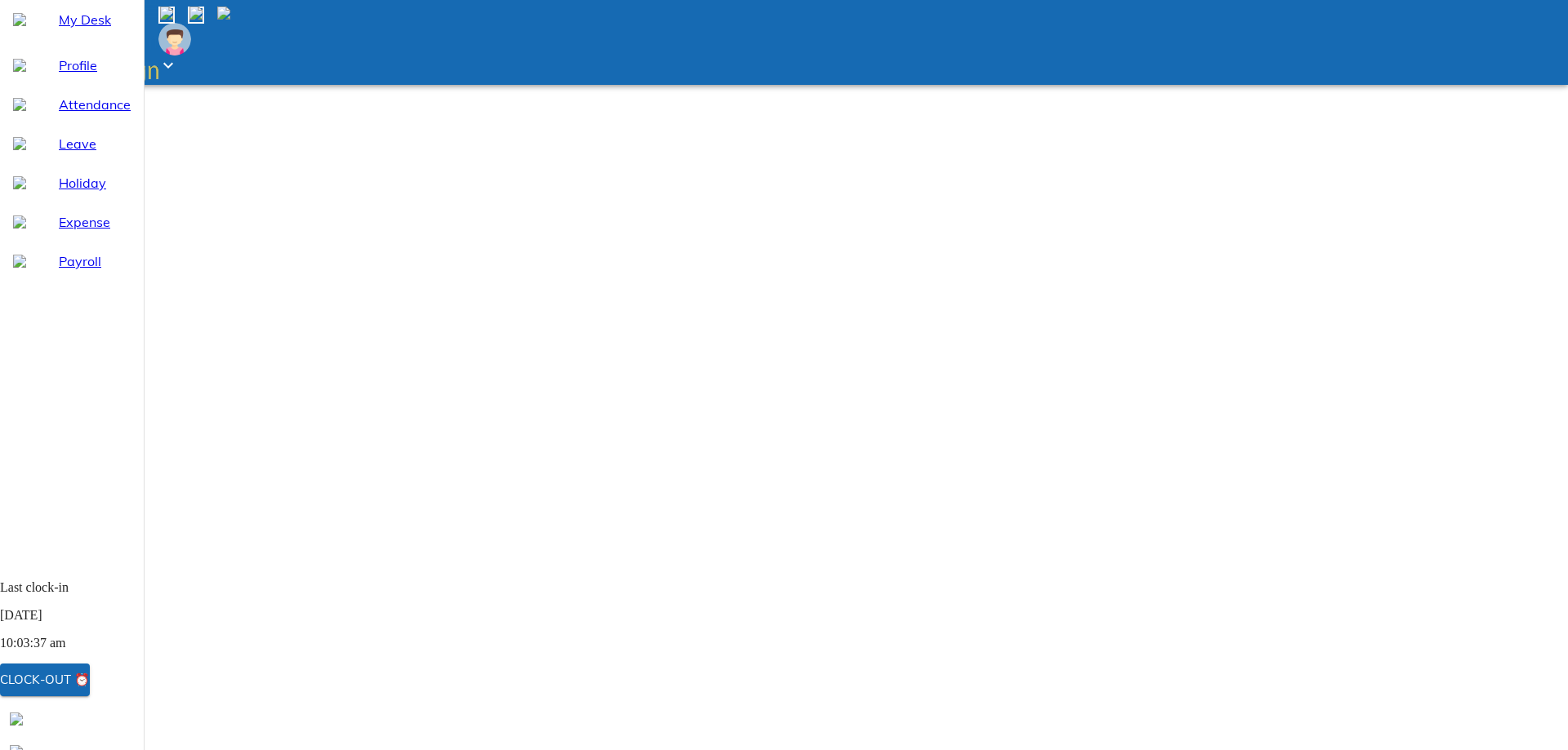
type textarea "x"
type textarea "Fortgot"
type textarea "x"
type textarea "Fortgot"
type textarea "x"
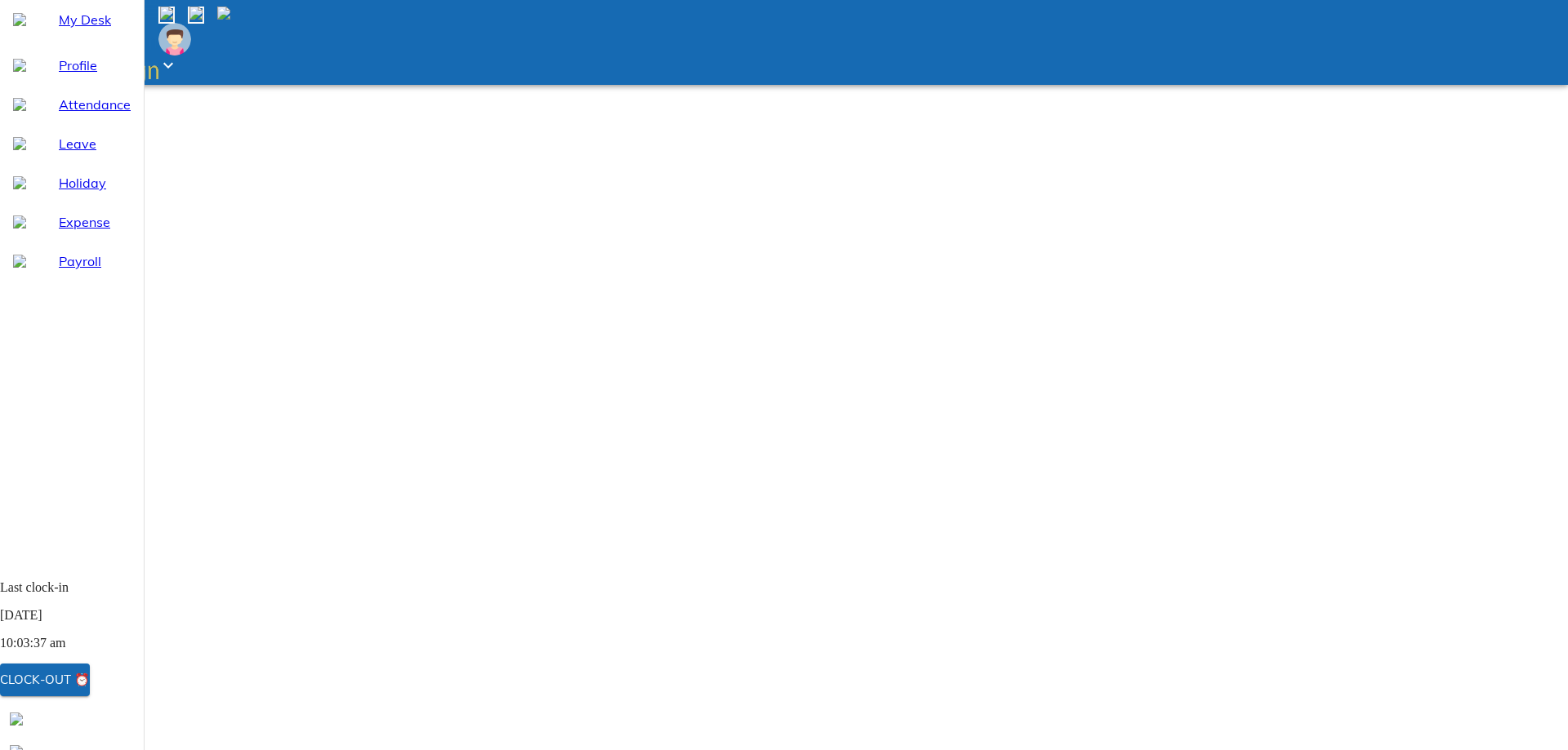
type textarea "Fortgo"
type textarea "x"
type textarea "Fortg"
type textarea "x"
type textarea "Fort"
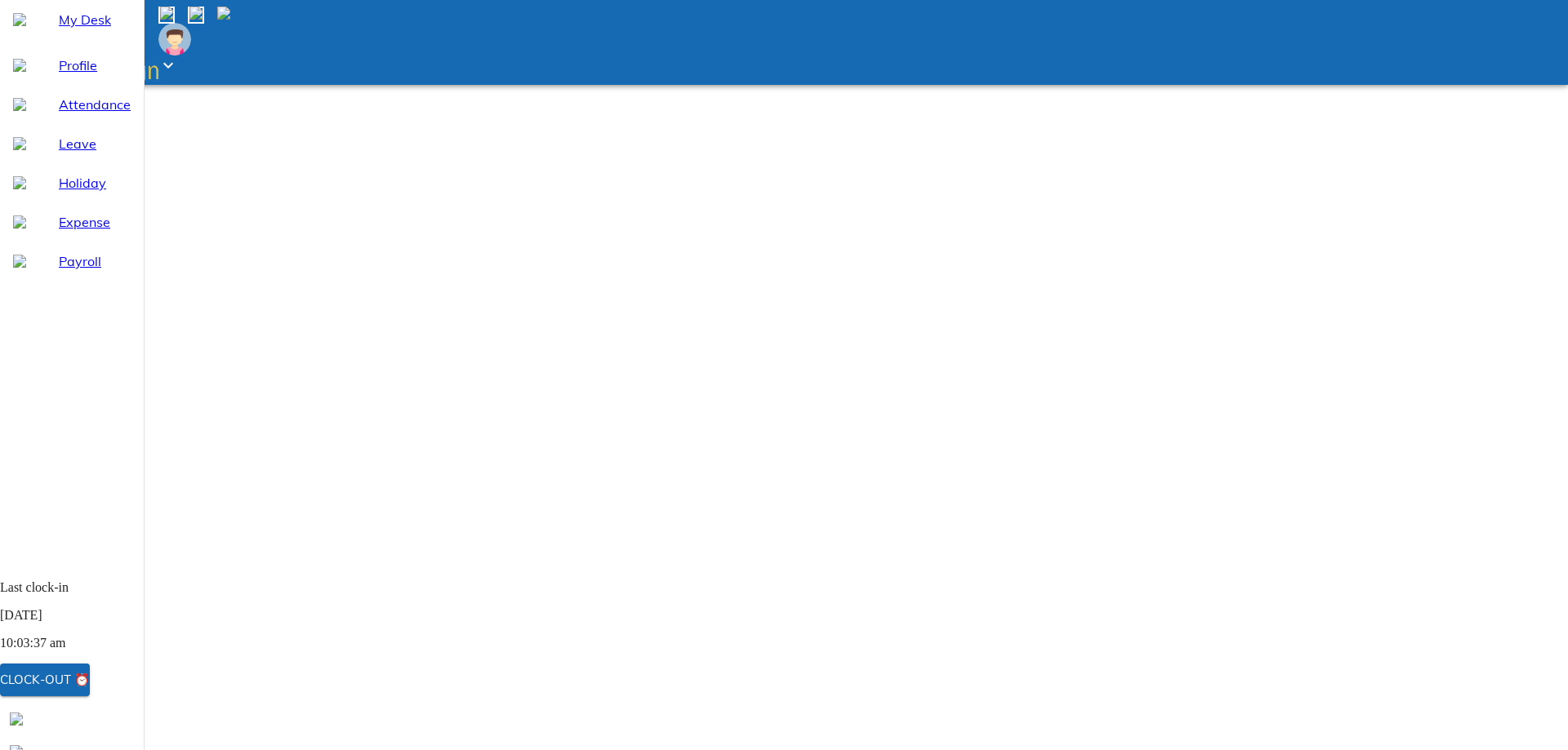
type textarea "x"
type textarea "For"
type textarea "x"
type textarea "Forg"
type textarea "x"
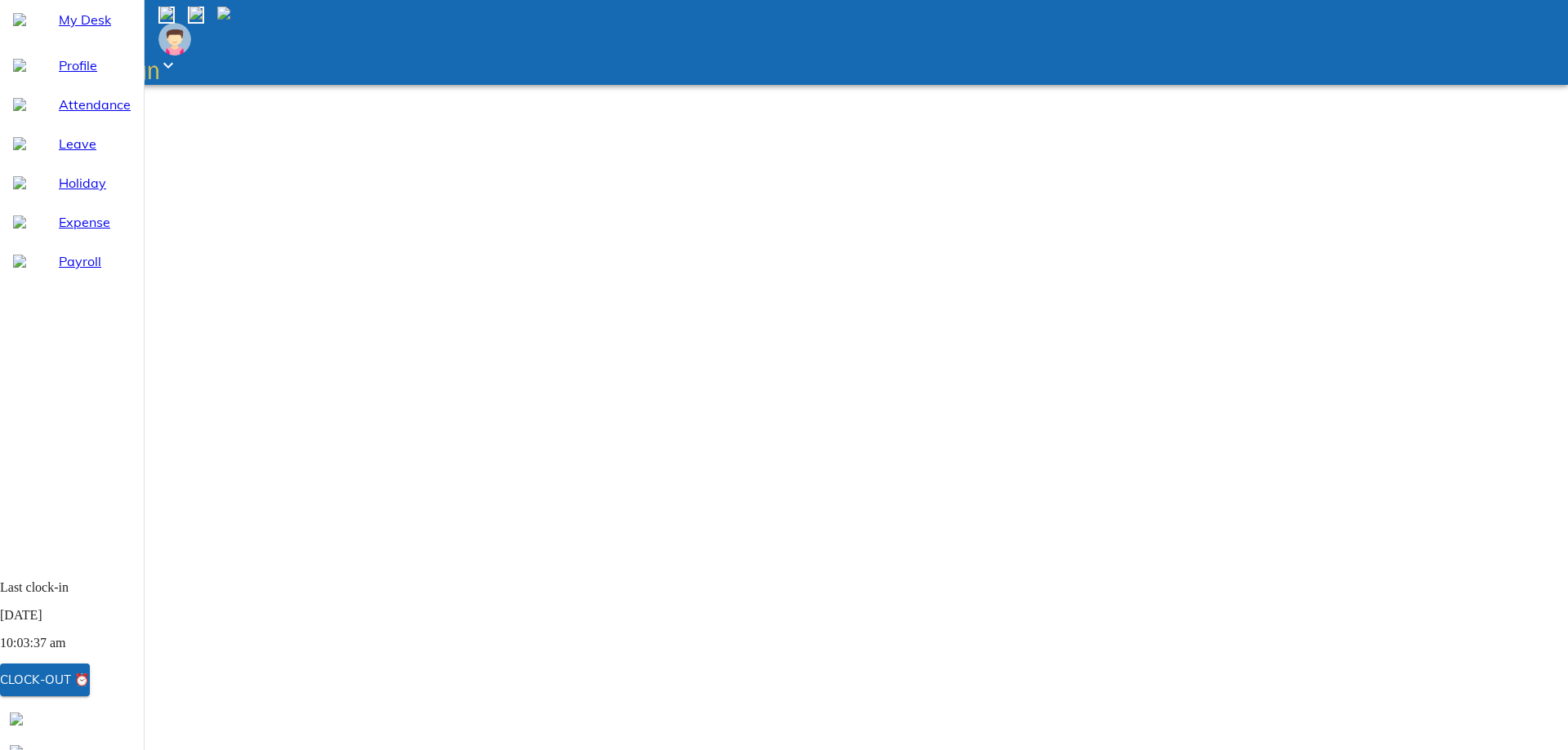
type textarea "Forgo"
type textarea "x"
type textarea "Forgot"
type textarea "x"
type textarea "Forgot"
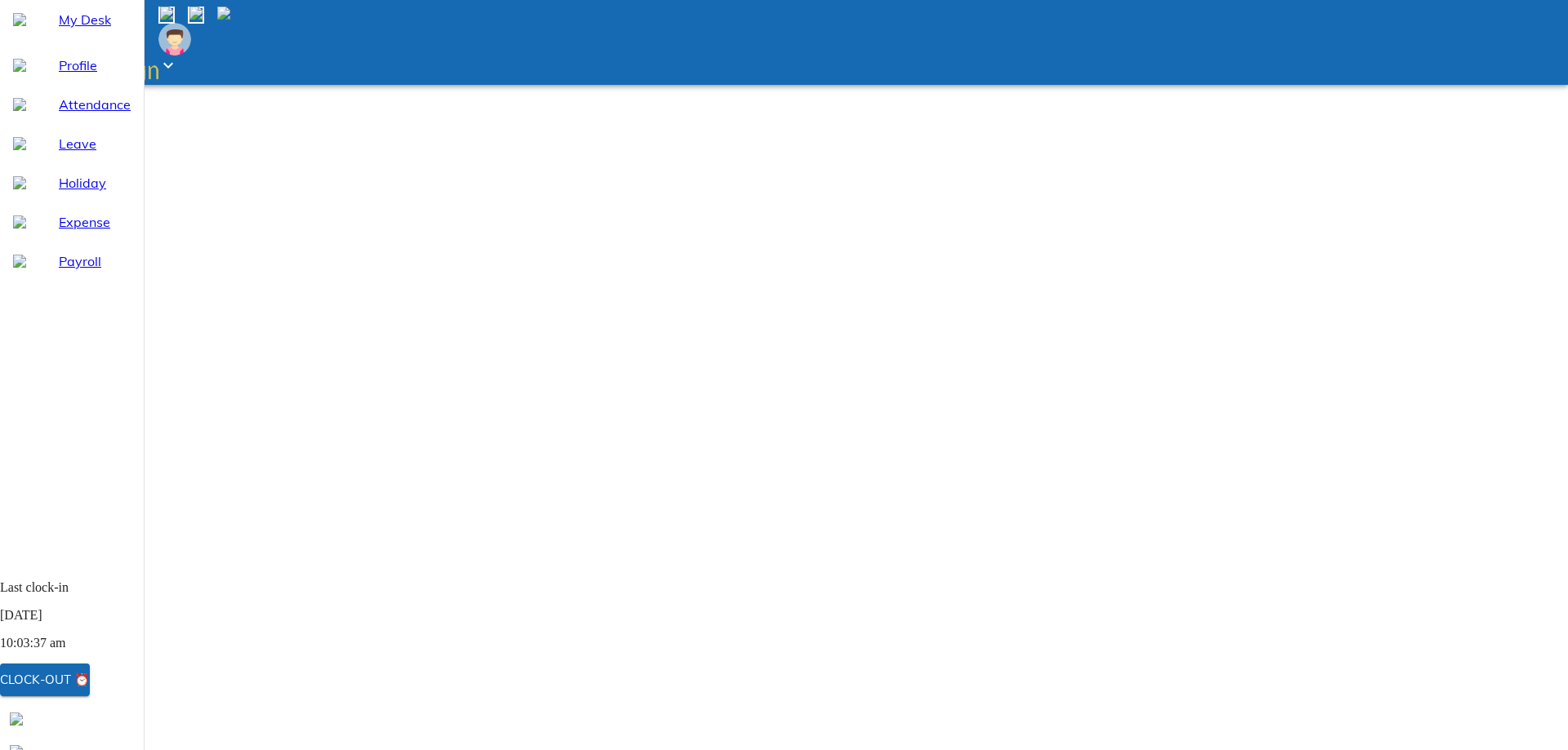
type textarea "x"
type textarea "Forgot t"
type textarea "x"
type textarea "Forgot to"
type textarea "x"
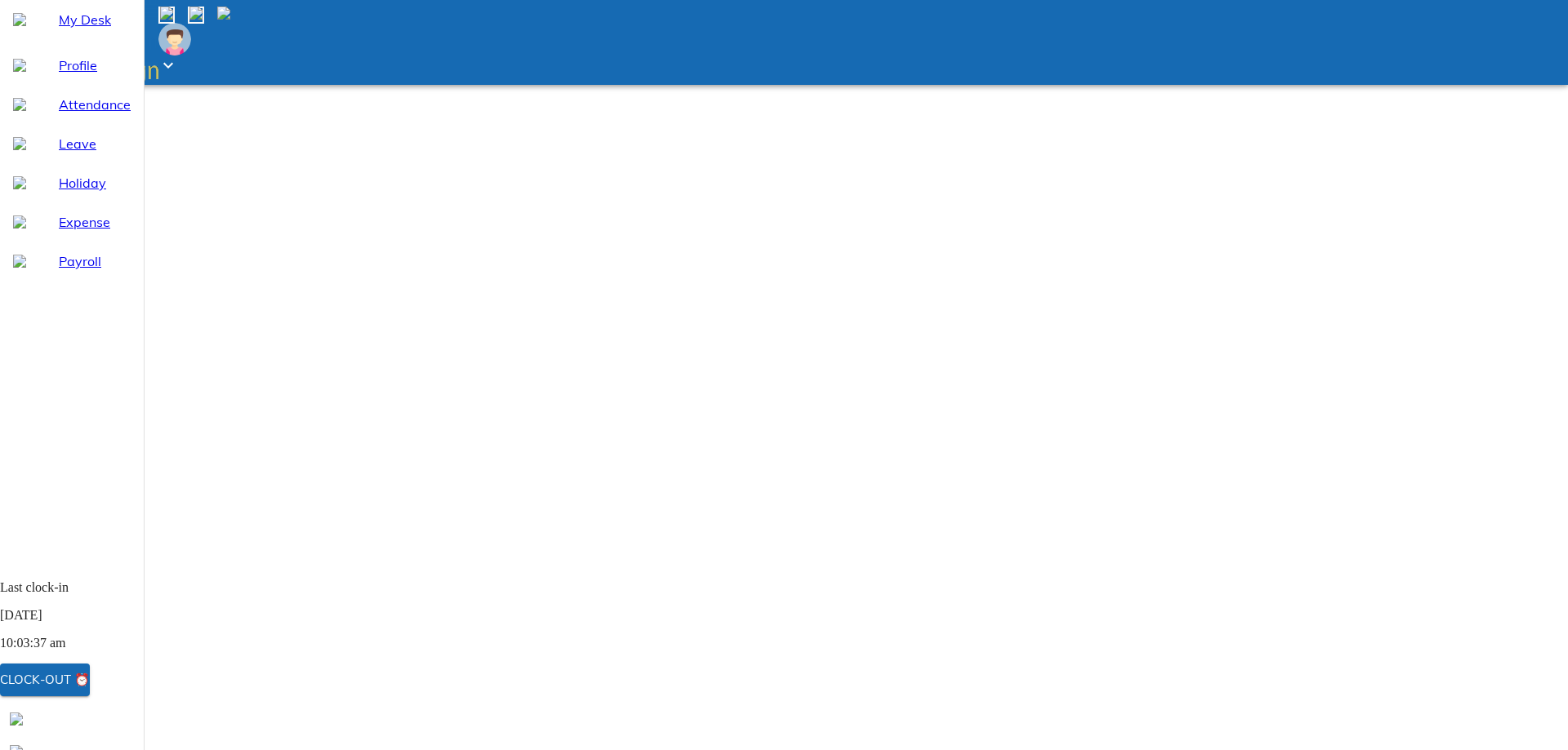
type textarea "Forgot to"
type textarea "x"
type textarea "Forgot to l"
type textarea "x"
type textarea "Forgot to lo"
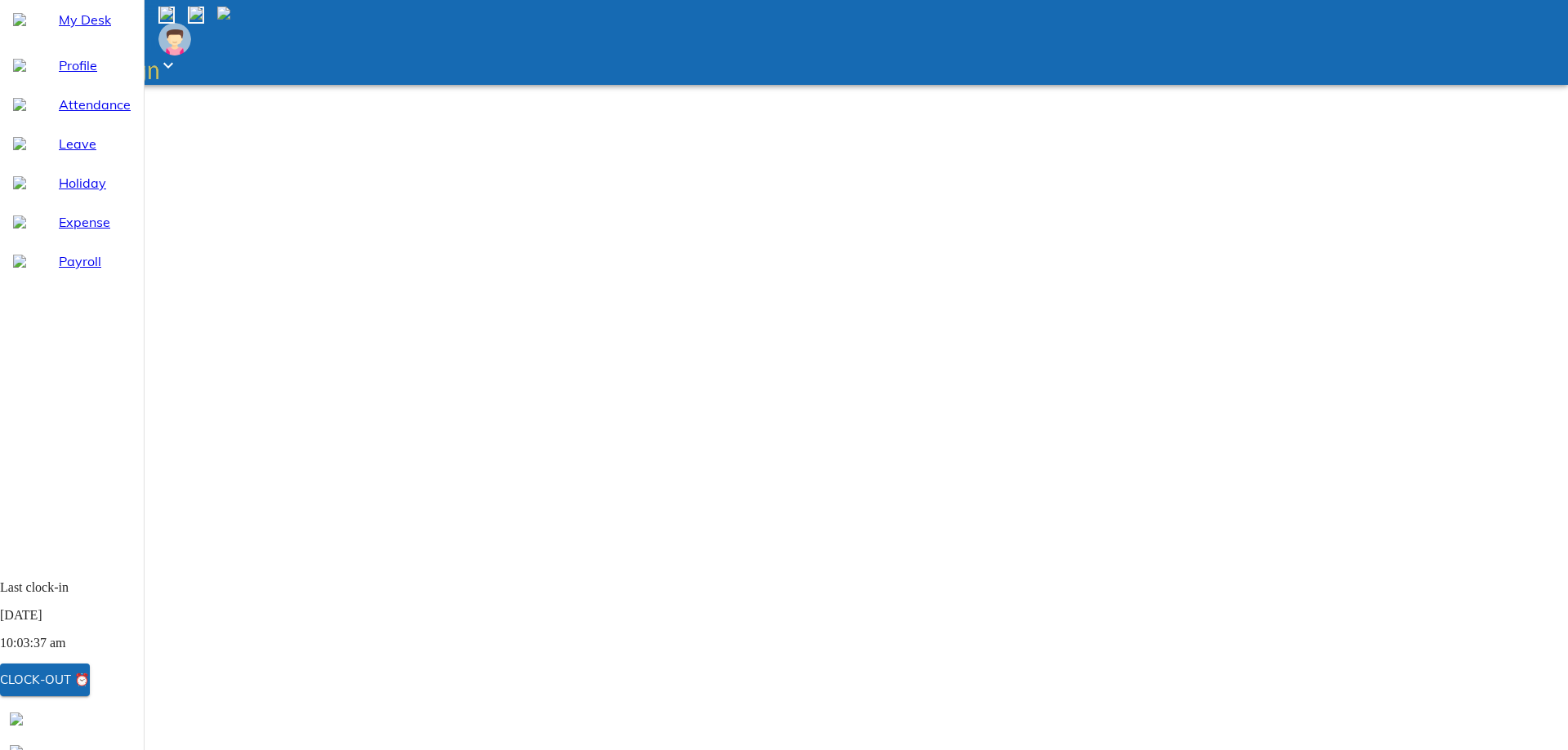
type textarea "x"
type textarea "Forgot to log"
type textarea "x"
type textarea "Forgot to log"
type textarea "x"
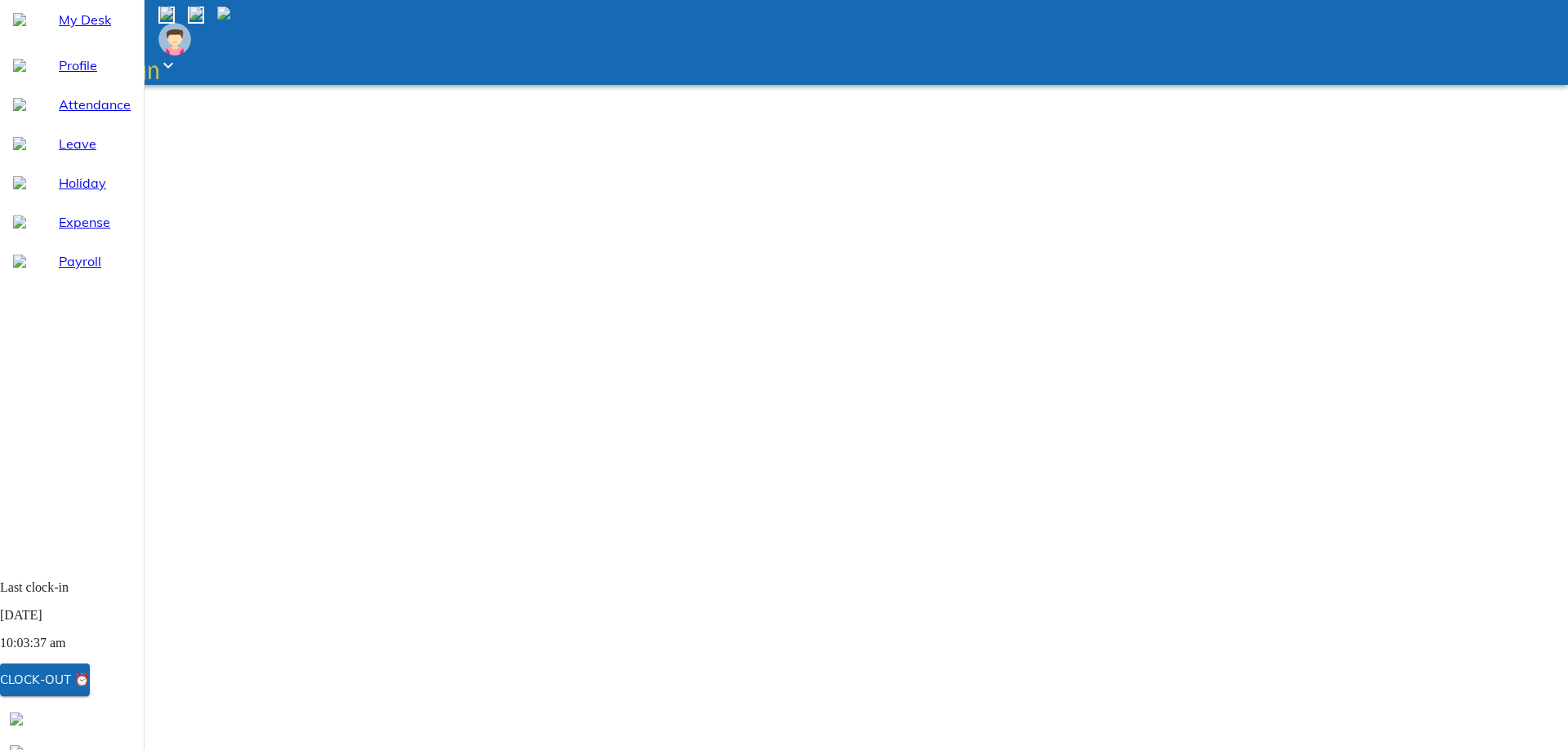
type textarea "Forgot to log"
type textarea "x"
type textarea "Forgot to lo"
type textarea "x"
type textarea "Forgot to l"
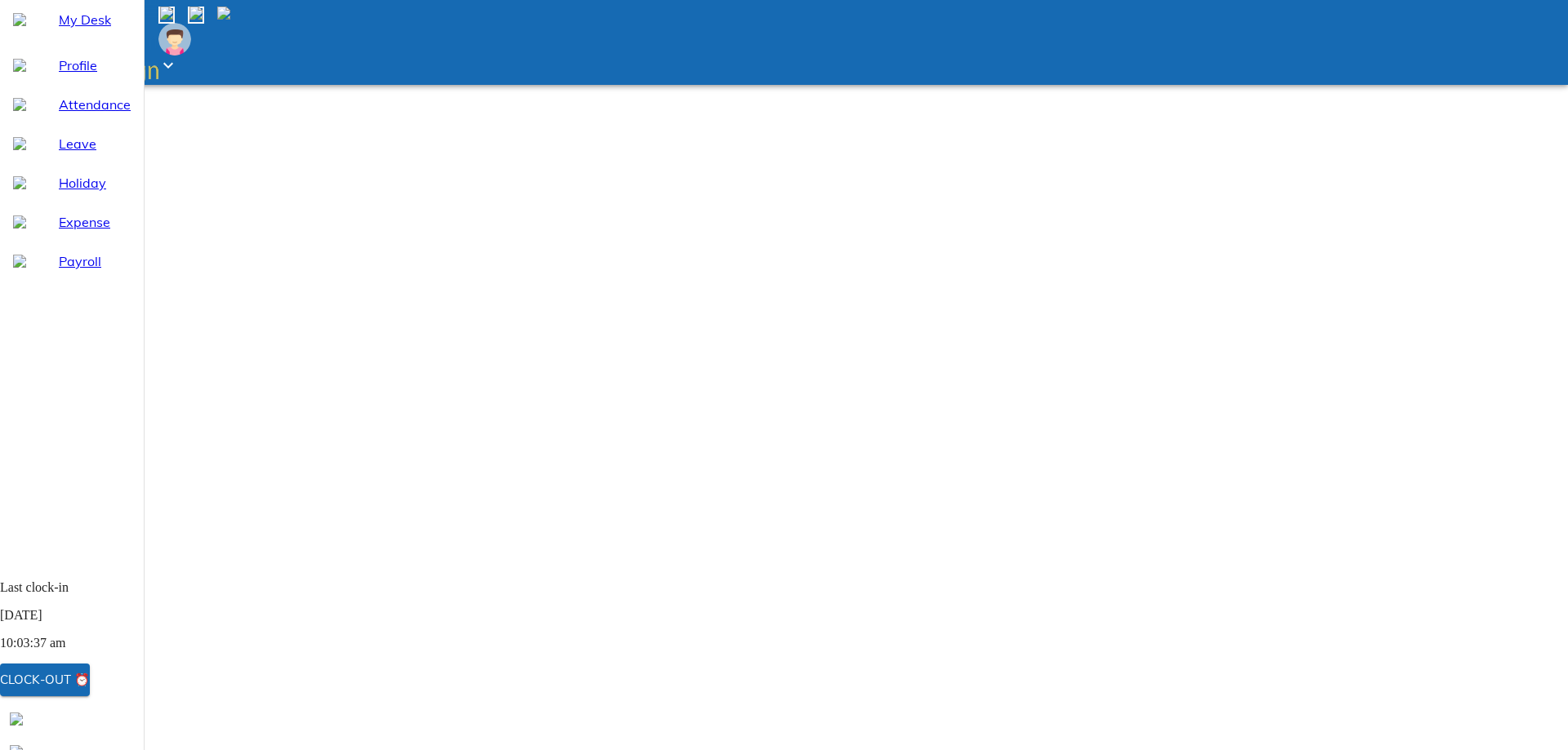
type textarea "x"
type textarea "Forgot to"
type textarea "x"
type textarea "Forgot to"
type textarea "x"
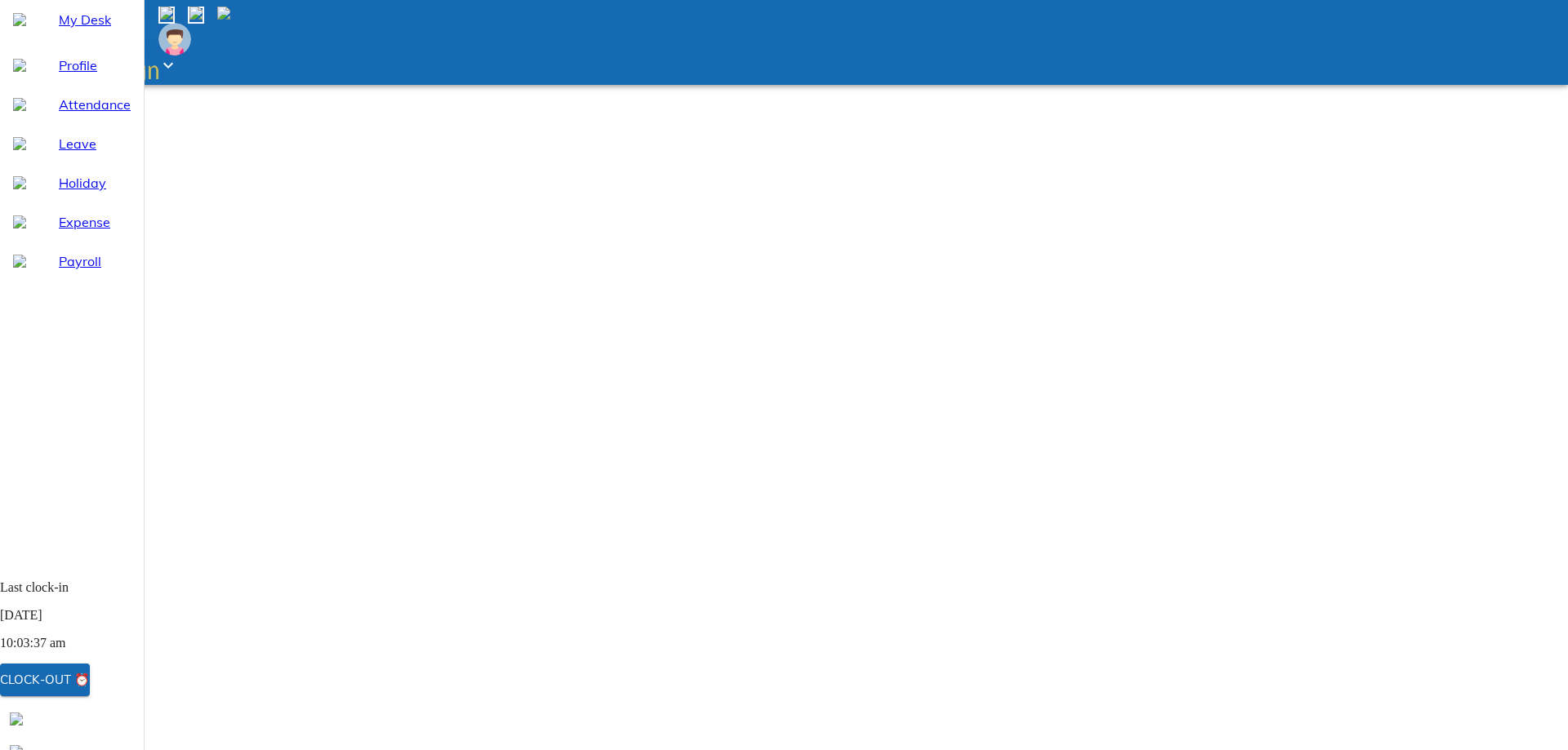
type textarea "Forgot t"
type textarea "x"
type textarea "Forgot"
type textarea "x"
type textarea "Forgot"
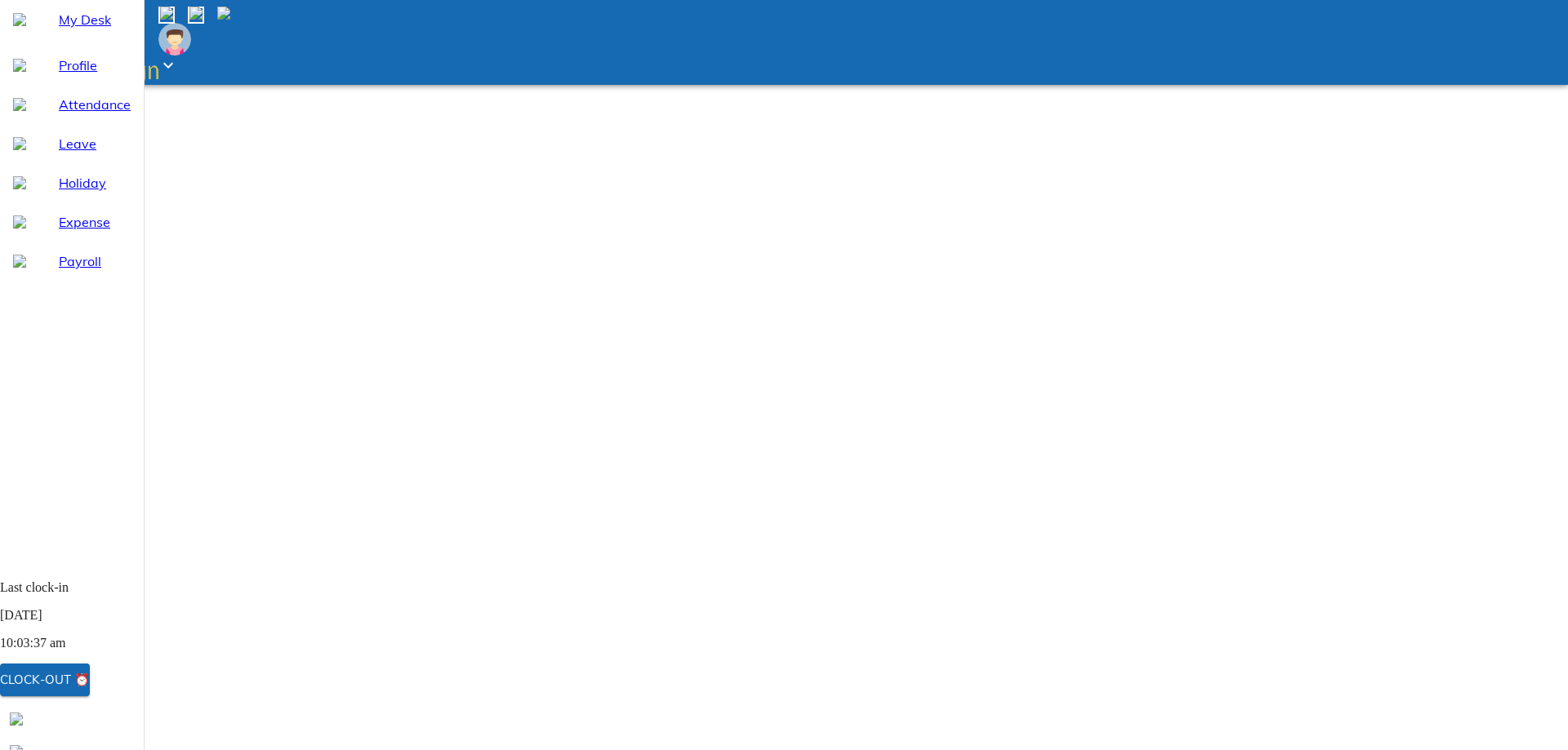
type textarea "x"
type textarea "Forgo"
type textarea "x"
type textarea "Forg"
type textarea "x"
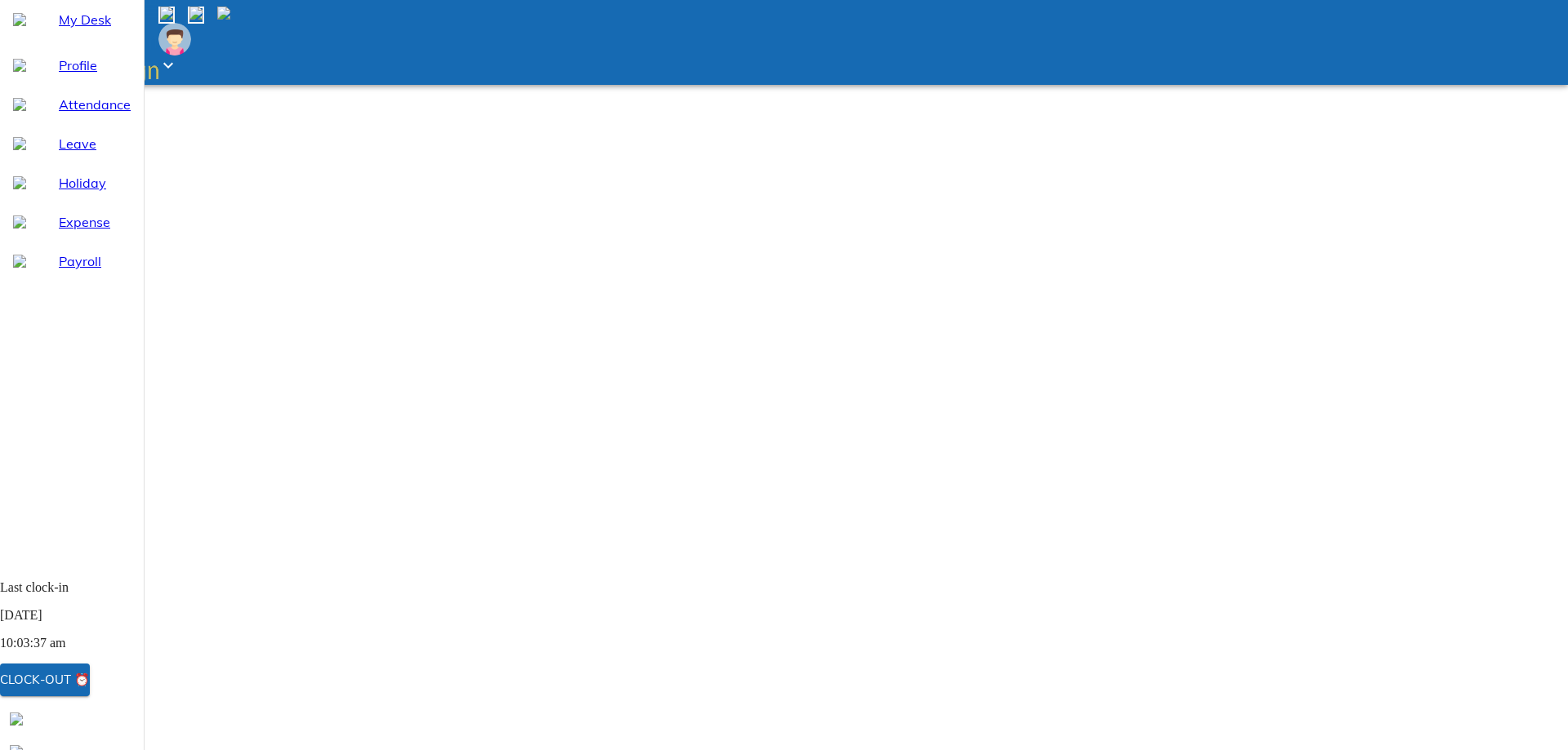
type textarea "For"
type textarea "x"
type textarea "Fo"
type textarea "x"
type textarea "F"
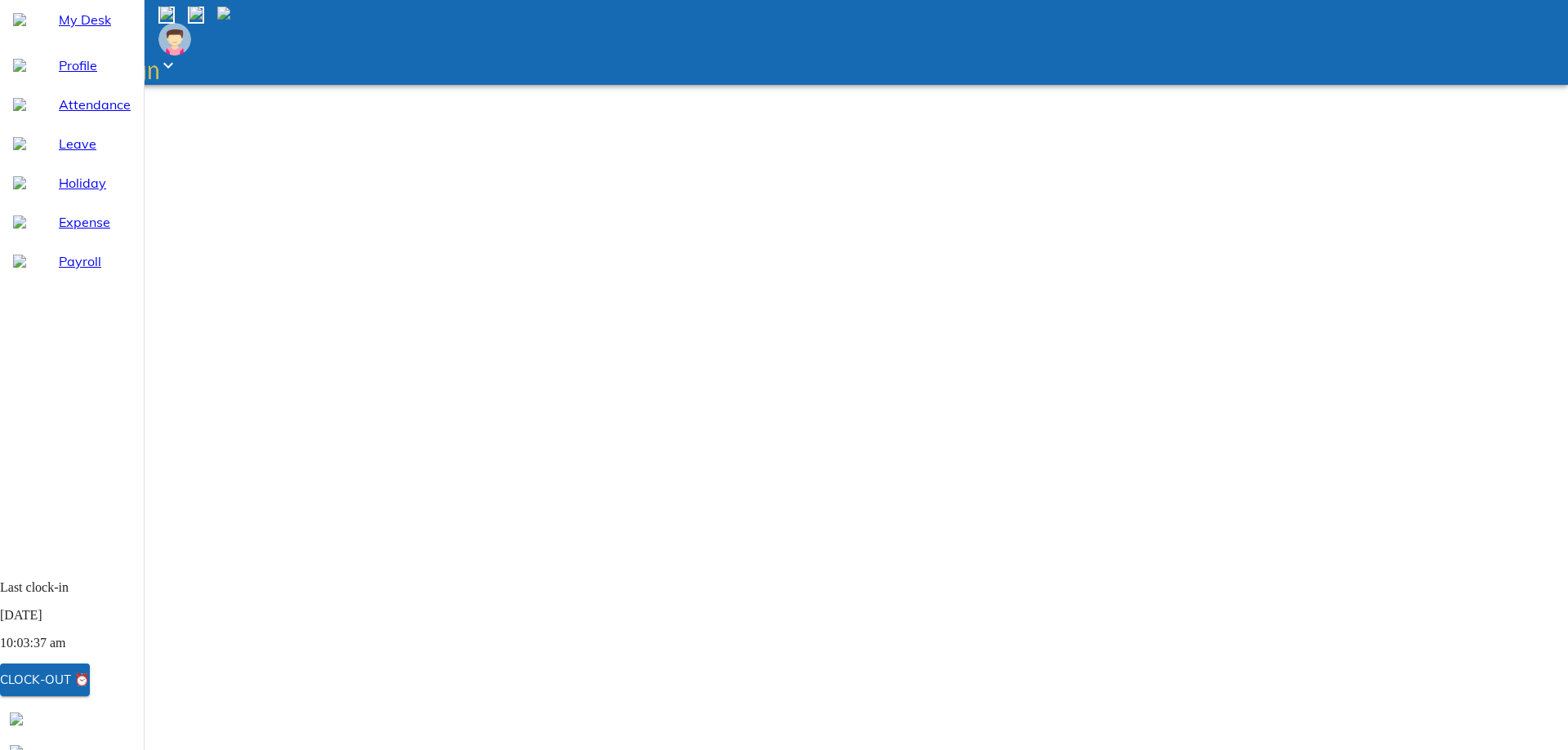
type textarea "x"
type textarea "L"
type textarea "x"
type textarea "Lo"
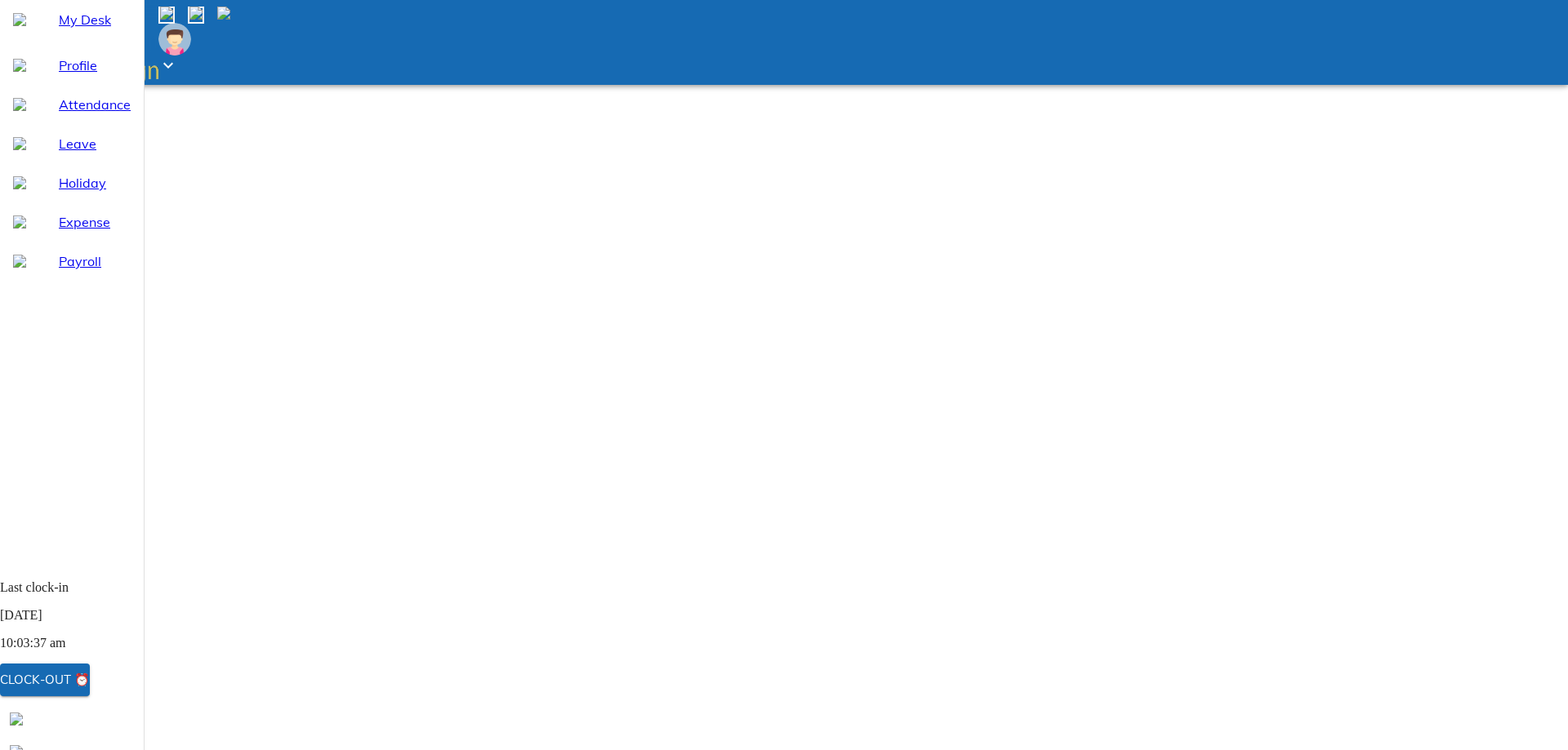
type textarea "x"
type textarea "Log"
type textarea "x"
type textarea "Logi"
type textarea "x"
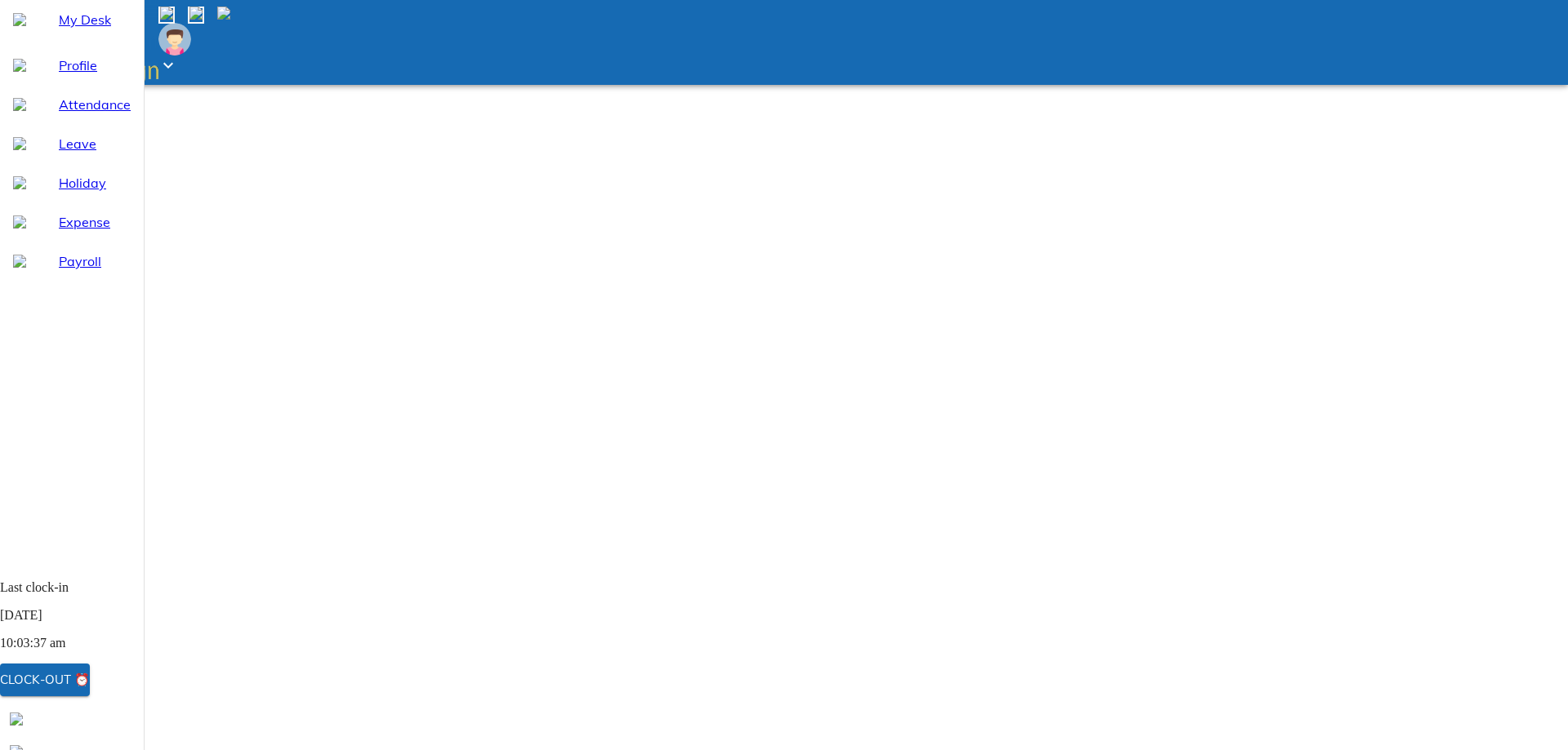
type textarea "Login"
type textarea "x"
type textarea "Login"
type textarea "x"
type textarea "Login i"
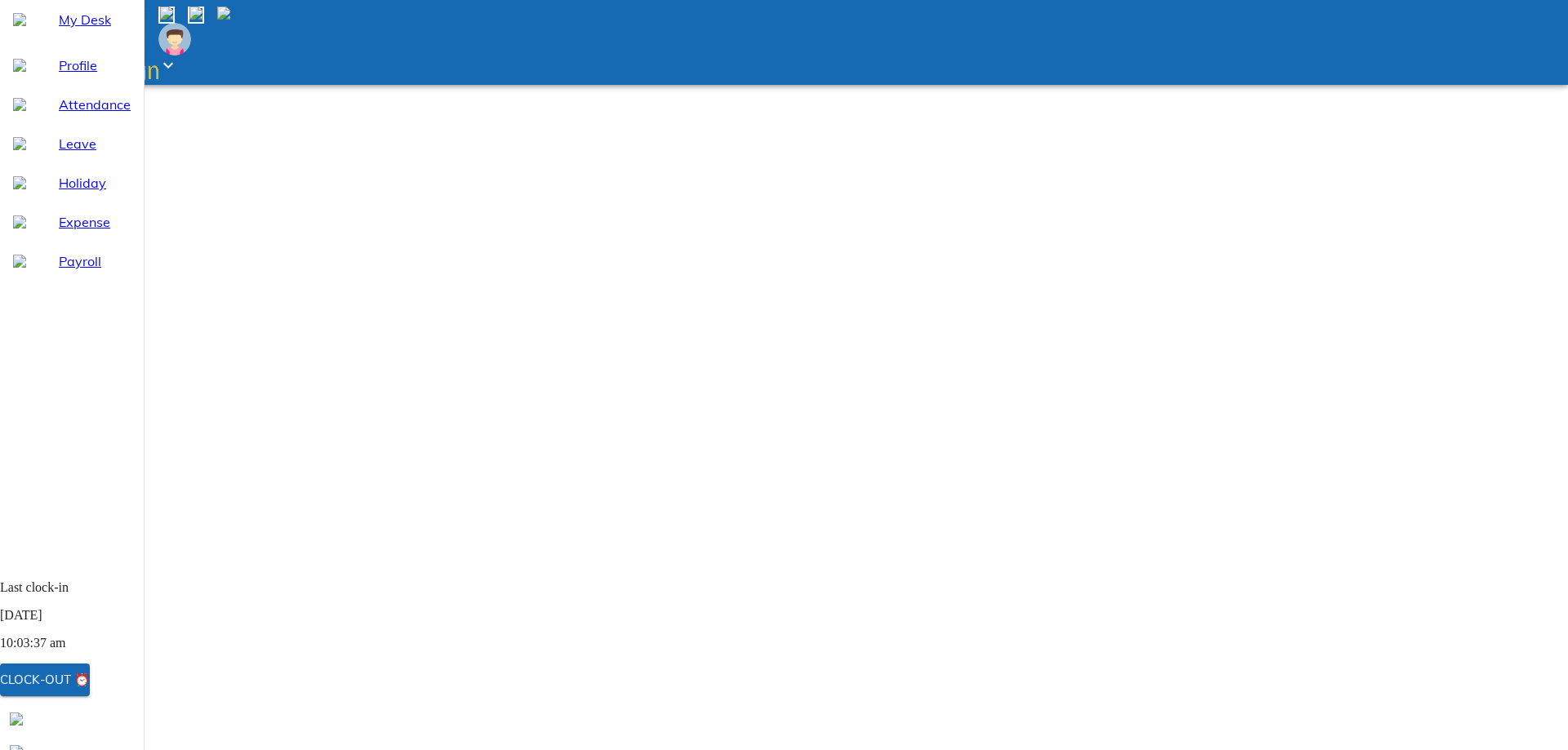
type textarea "x"
type textarea "Login"
type textarea "x"
type textarea "Login"
type textarea "x"
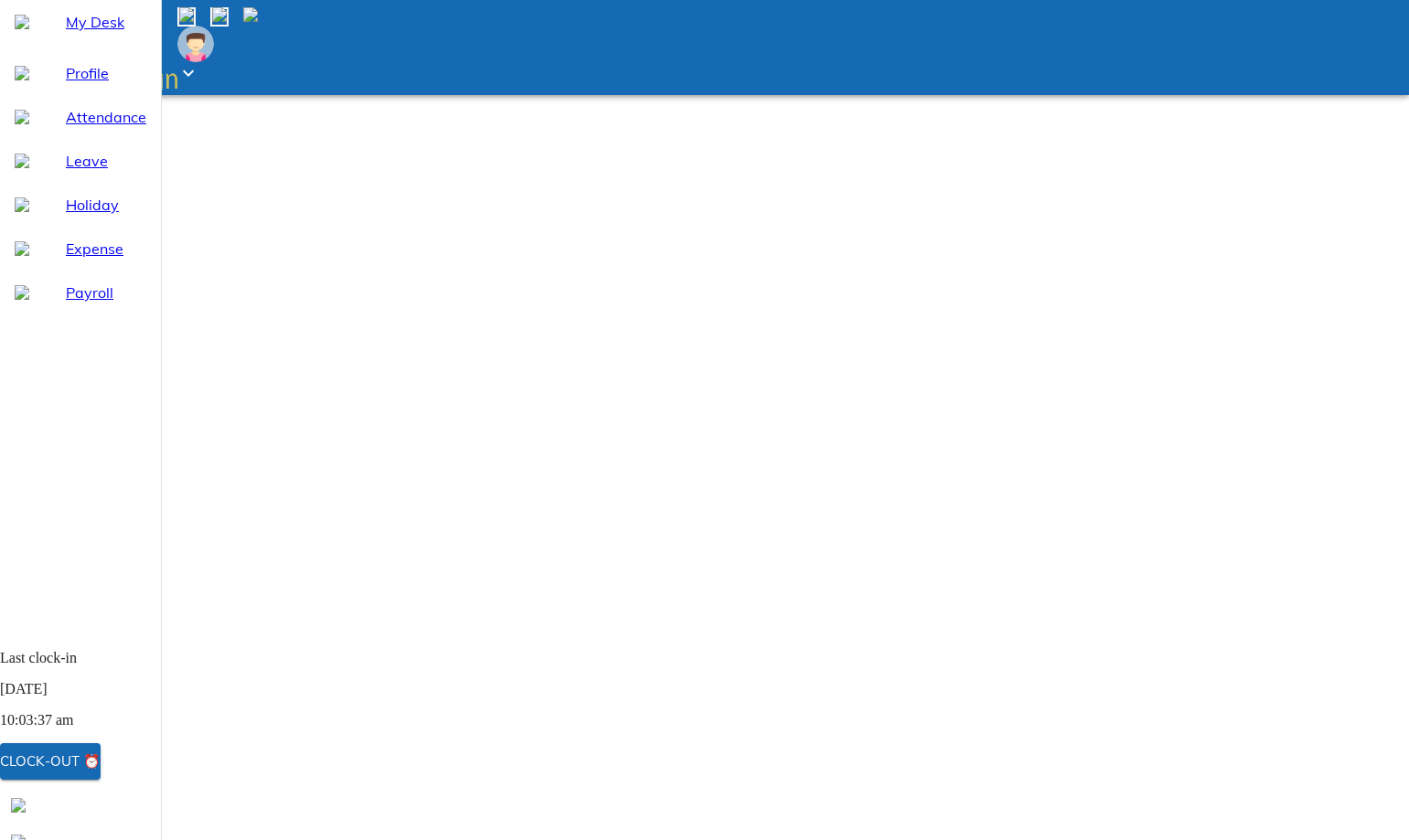
paste textarea "Sorry, I didn't log out"
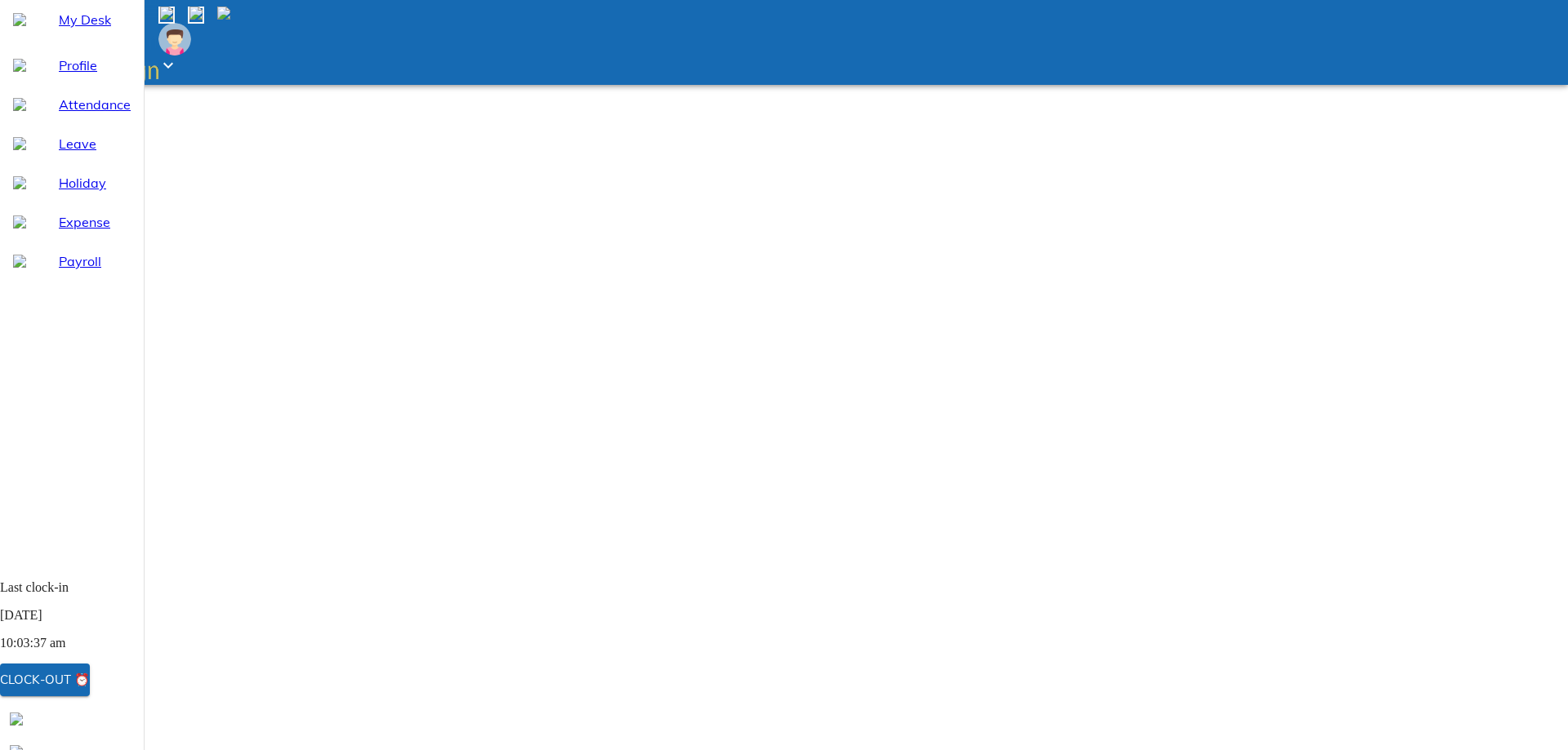
scroll to position [115, 0]
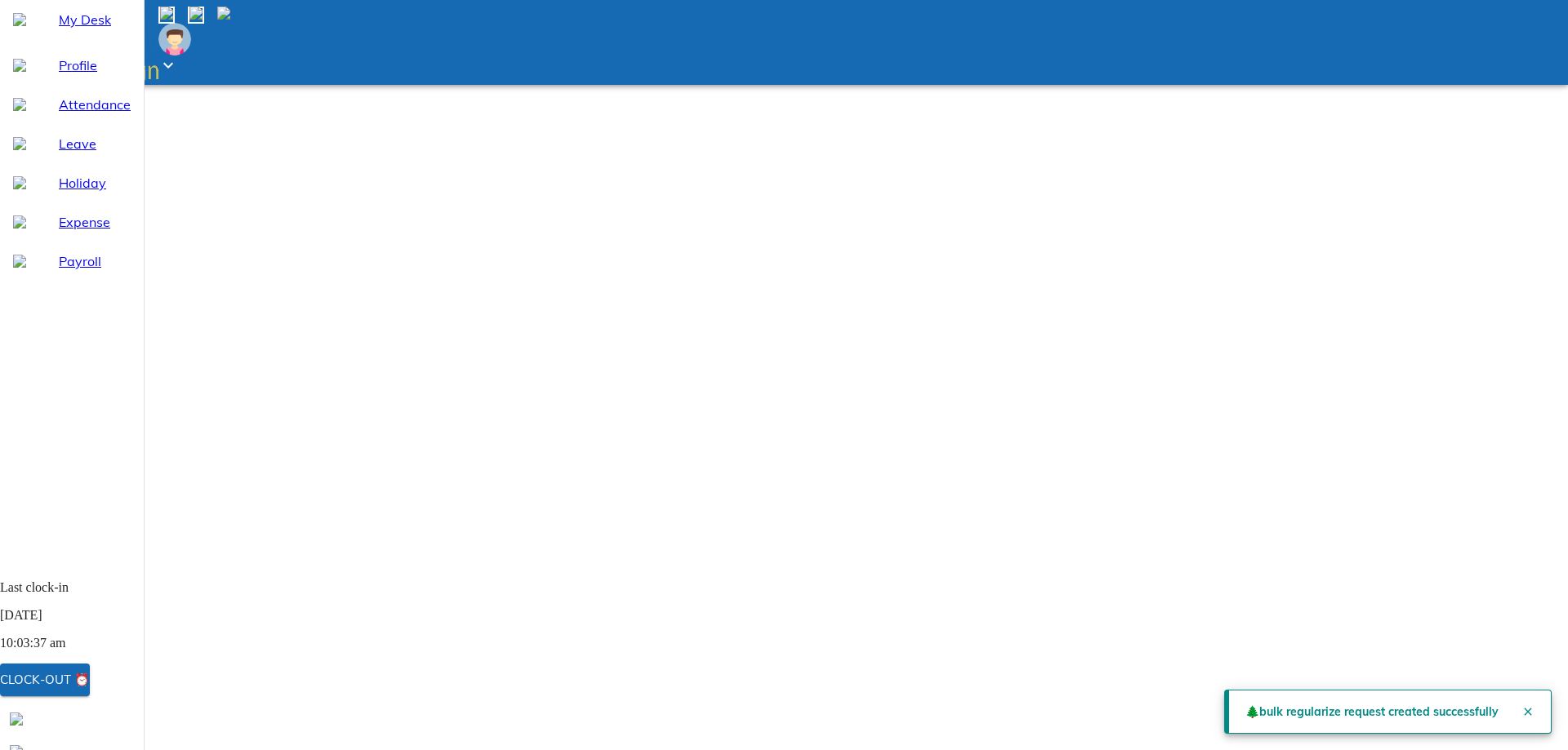
click at [944, 630] on html "Going mobile and on the go? Get our dedicated app! My Desk Profile Attendance L…" at bounding box center [784, 649] width 1568 height 1298
click at [1523, 705] on icon "Close" at bounding box center [1528, 712] width 13 height 13
